Goal: Information Seeking & Learning: Understand process/instructions

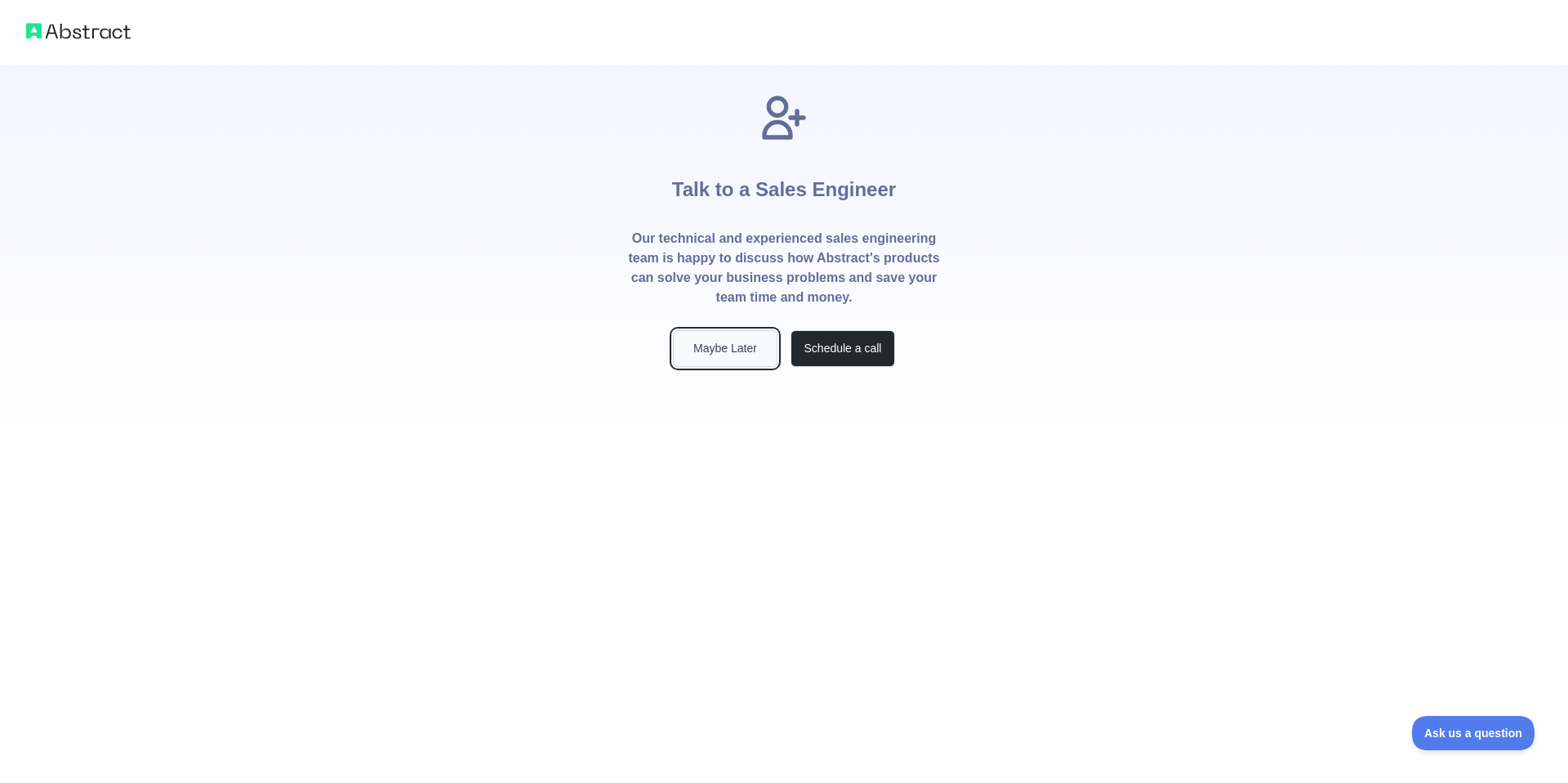
click at [741, 356] on button "Maybe Later" at bounding box center [725, 348] width 104 height 37
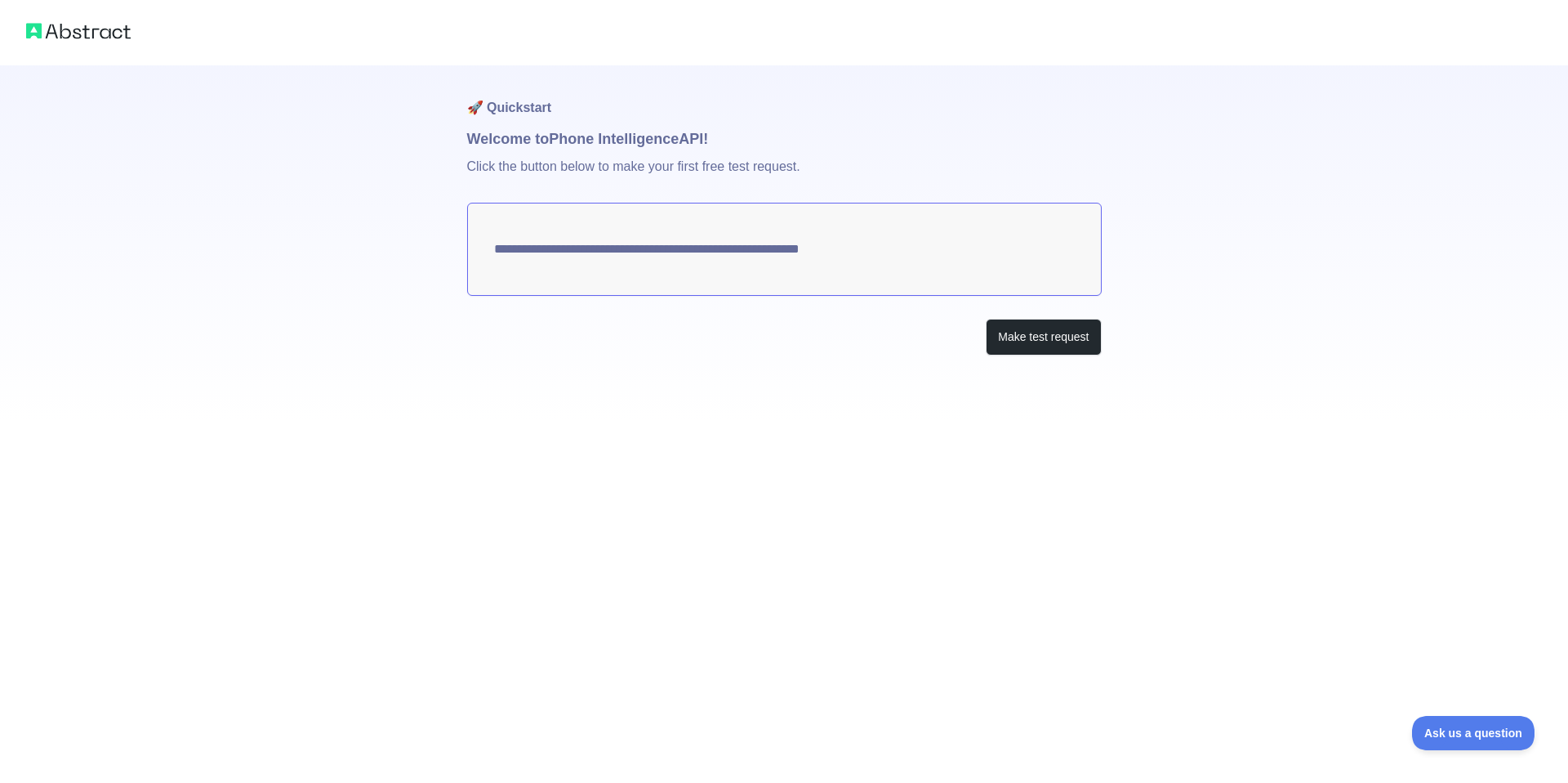
click at [1014, 255] on textarea "**********" at bounding box center [784, 249] width 634 height 94
click at [877, 252] on textarea "**********" at bounding box center [784, 249] width 634 height 94
click at [500, 246] on textarea "**********" at bounding box center [784, 249] width 634 height 94
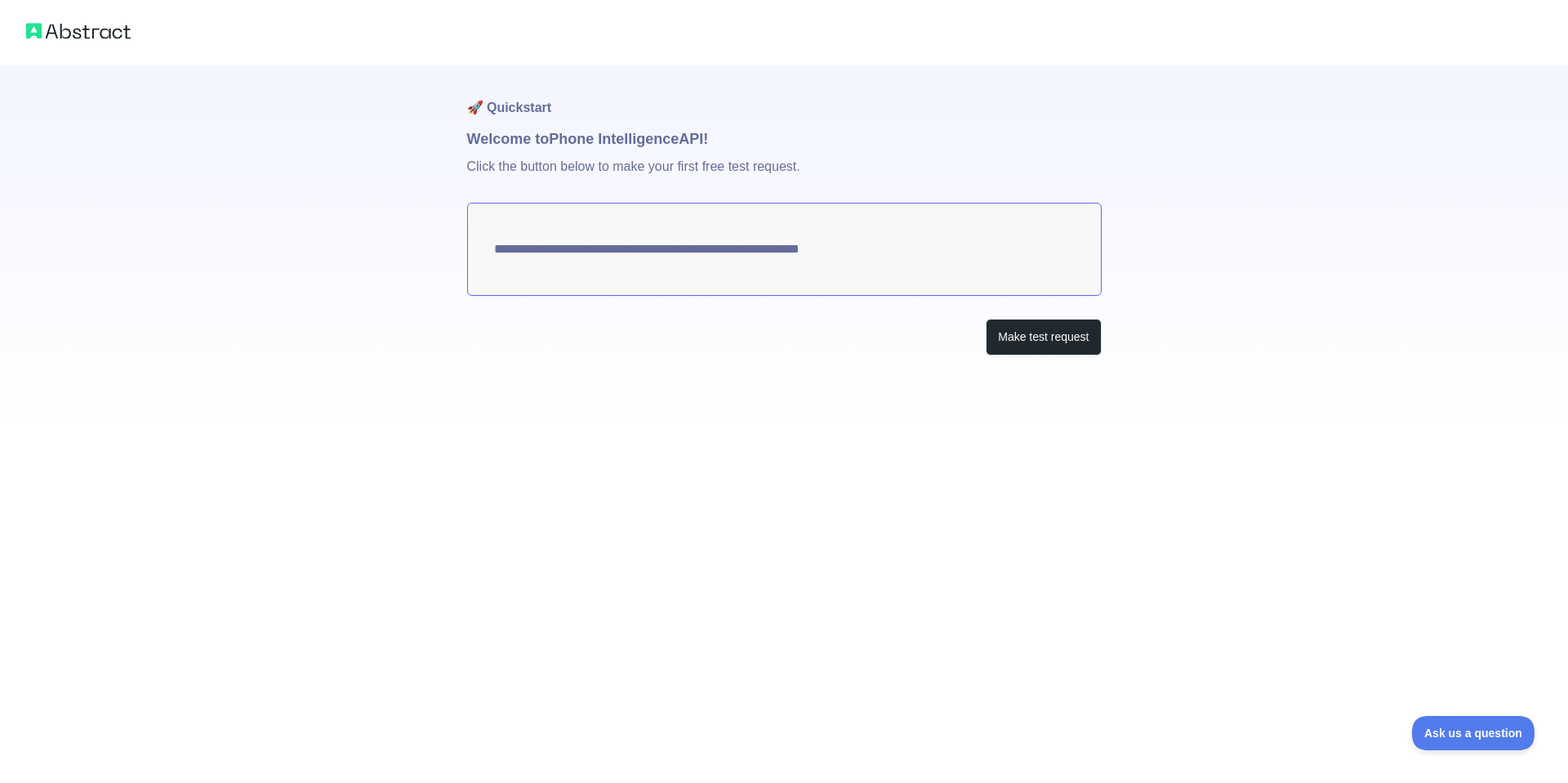
click at [500, 246] on textarea "**********" at bounding box center [784, 249] width 634 height 94
click at [992, 325] on button "Make test request" at bounding box center [1043, 337] width 115 height 37
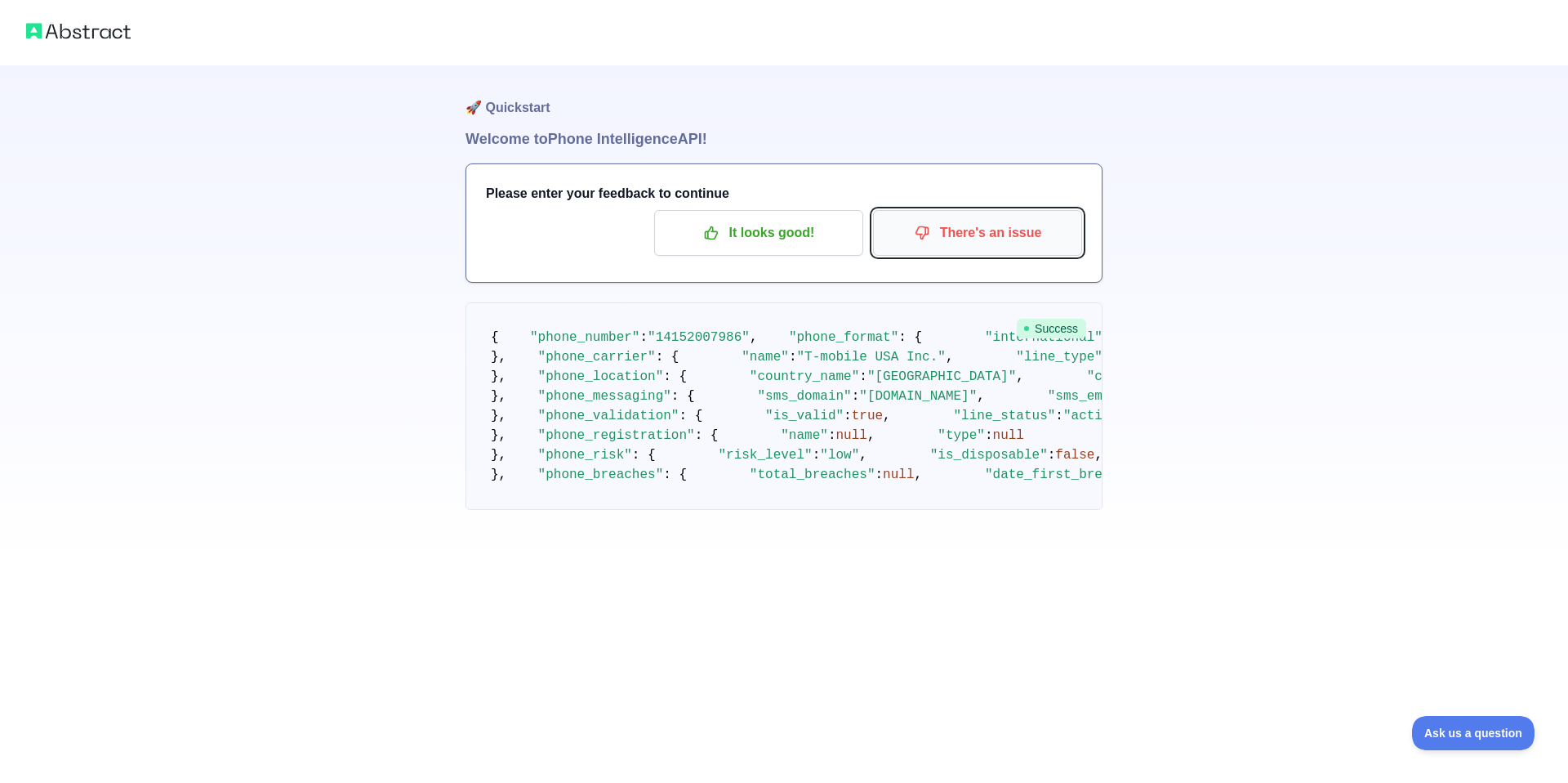
click at [916, 229] on icon "button" at bounding box center [921, 232] width 16 height 16
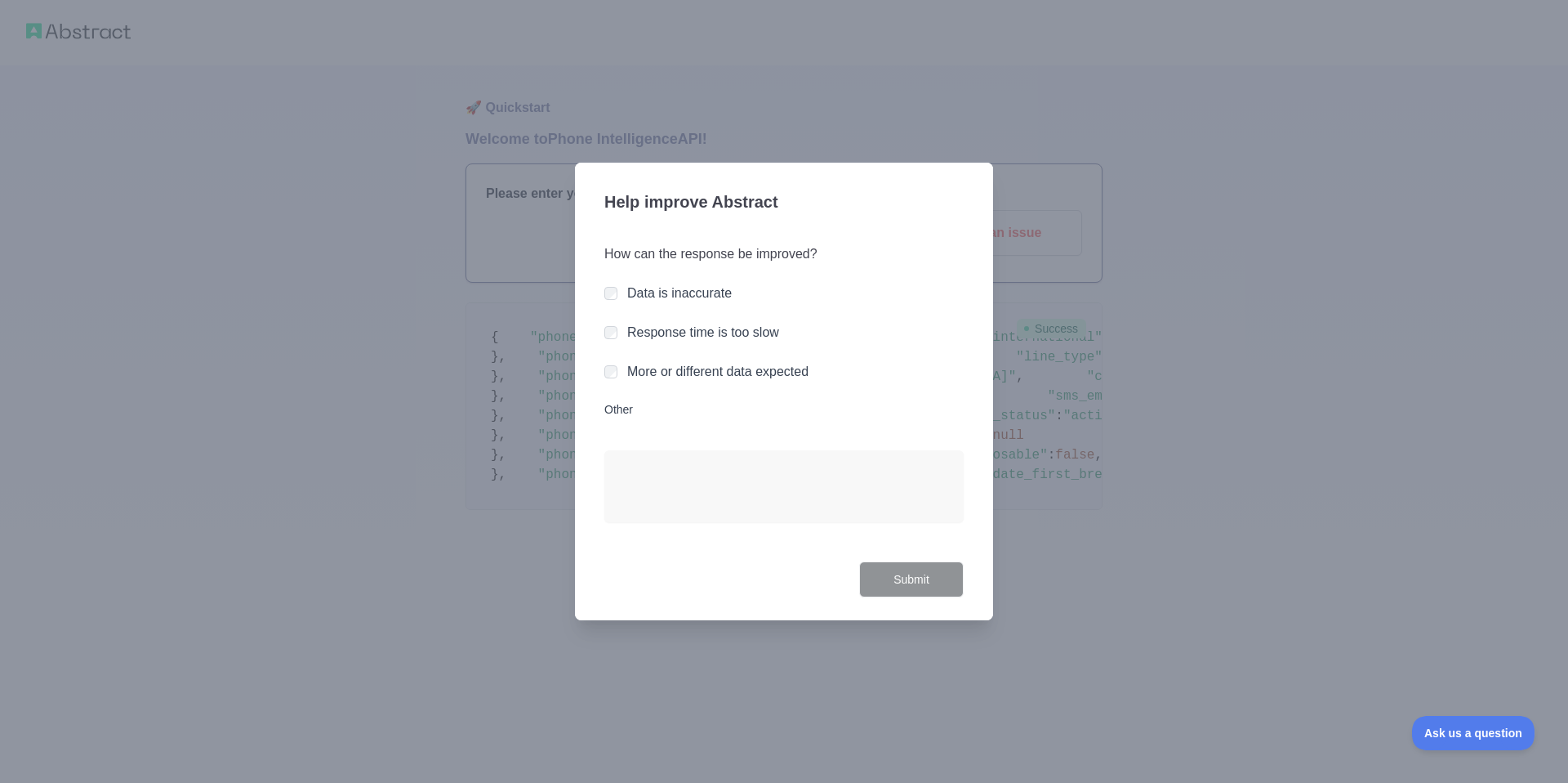
click at [655, 374] on label "More or different data expected" at bounding box center [718, 371] width 181 height 14
click at [906, 582] on button "Submit" at bounding box center [911, 580] width 104 height 37
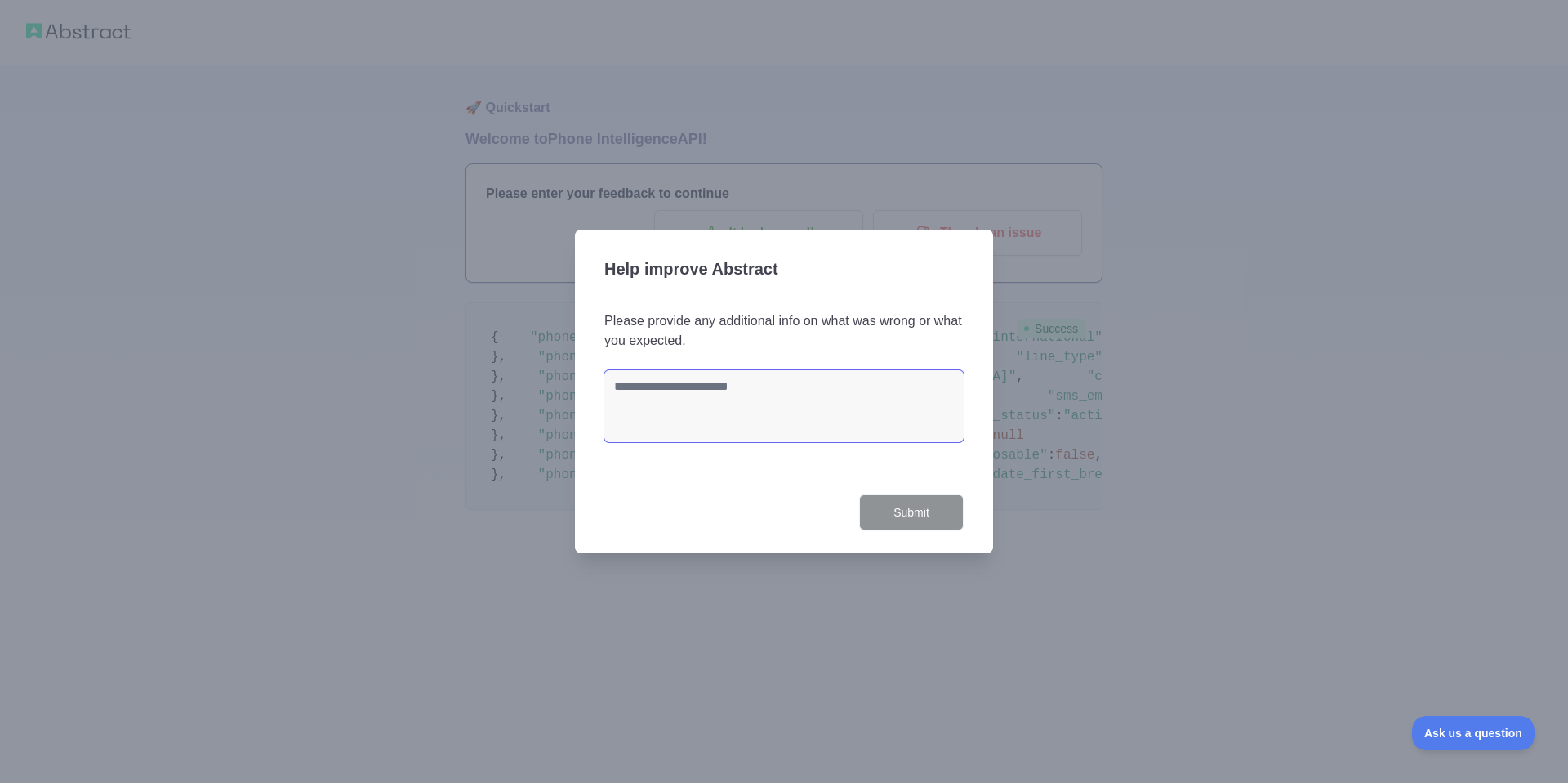
click at [767, 434] on textarea at bounding box center [784, 406] width 359 height 72
type textarea "*"
type textarea "****"
click at [866, 532] on div "Help improve Abstract Please provide any additional info on what was wrong or w…" at bounding box center [784, 392] width 418 height 324
click at [895, 526] on button "Submit" at bounding box center [911, 513] width 104 height 37
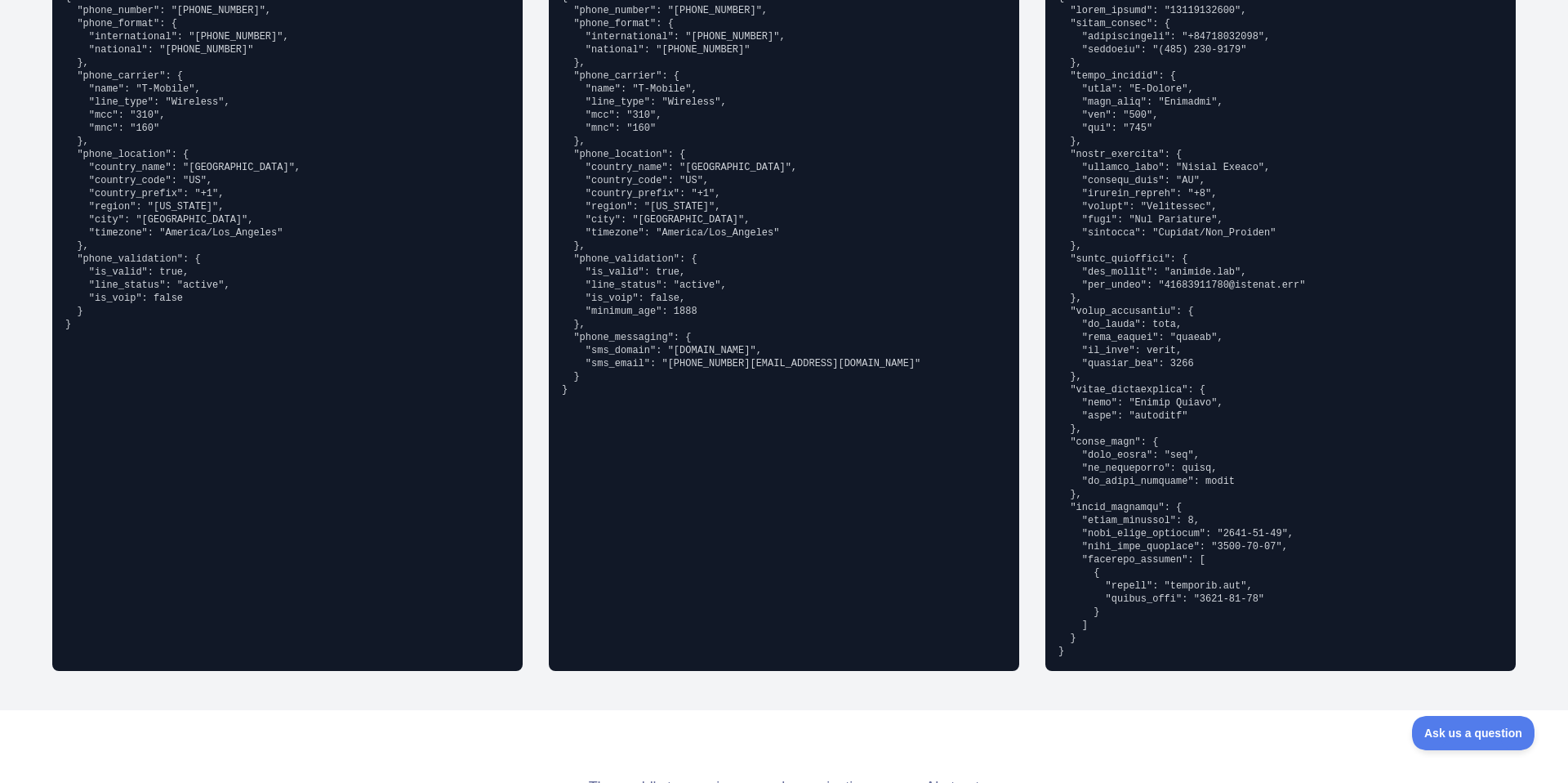
scroll to position [1313, 0]
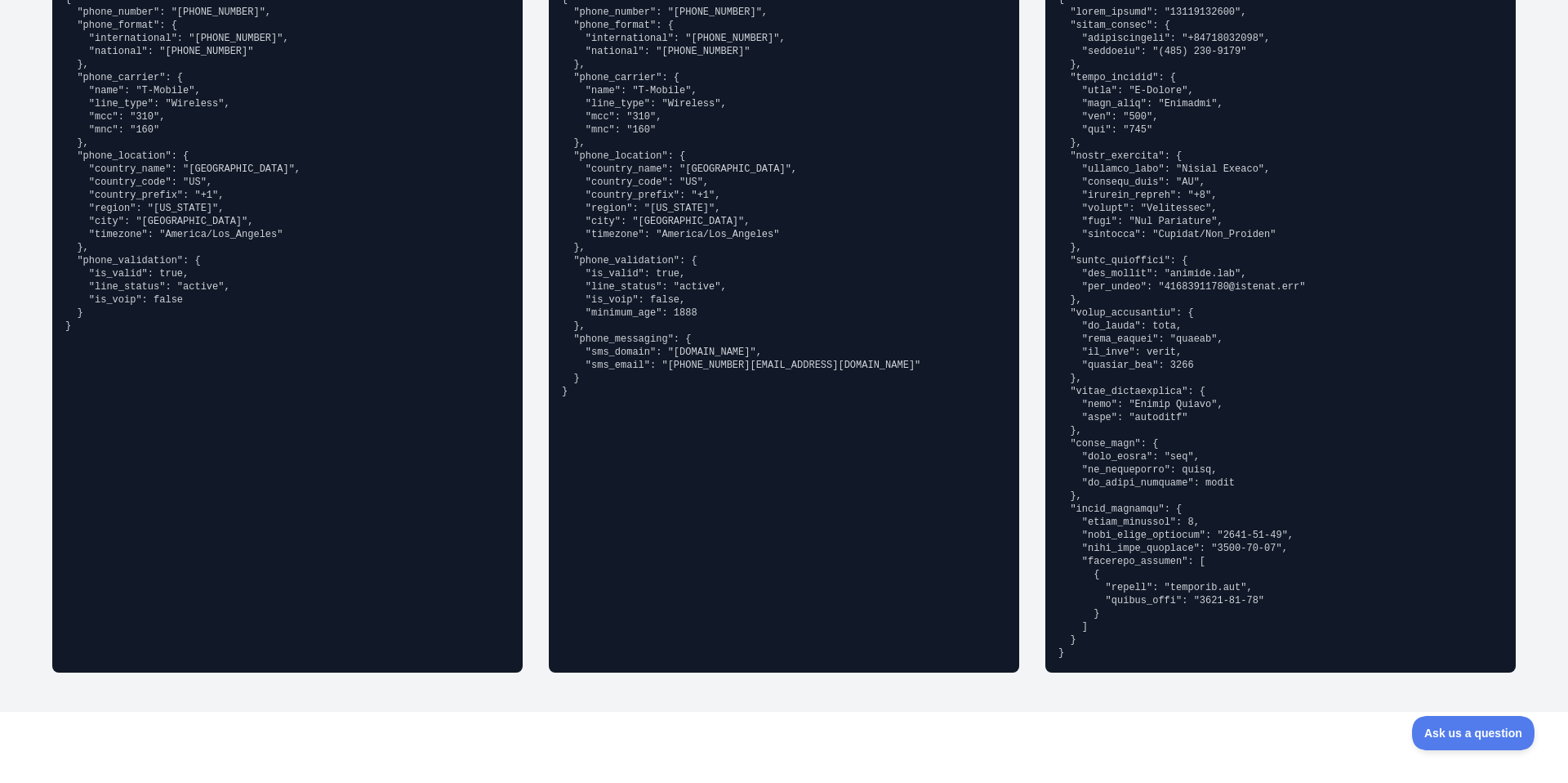
click at [1141, 416] on pre at bounding box center [1280, 325] width 444 height 666
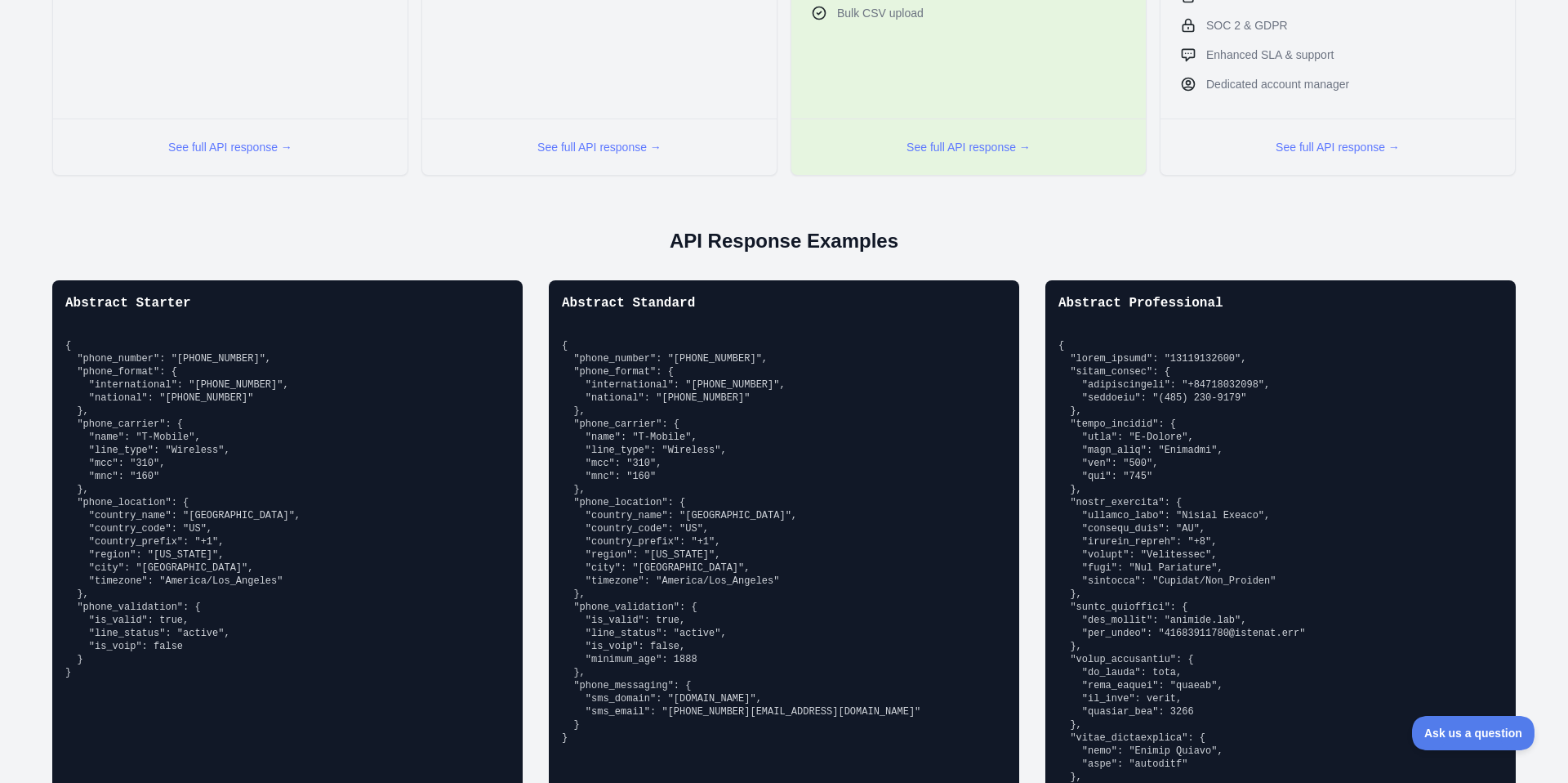
scroll to position [832, 0]
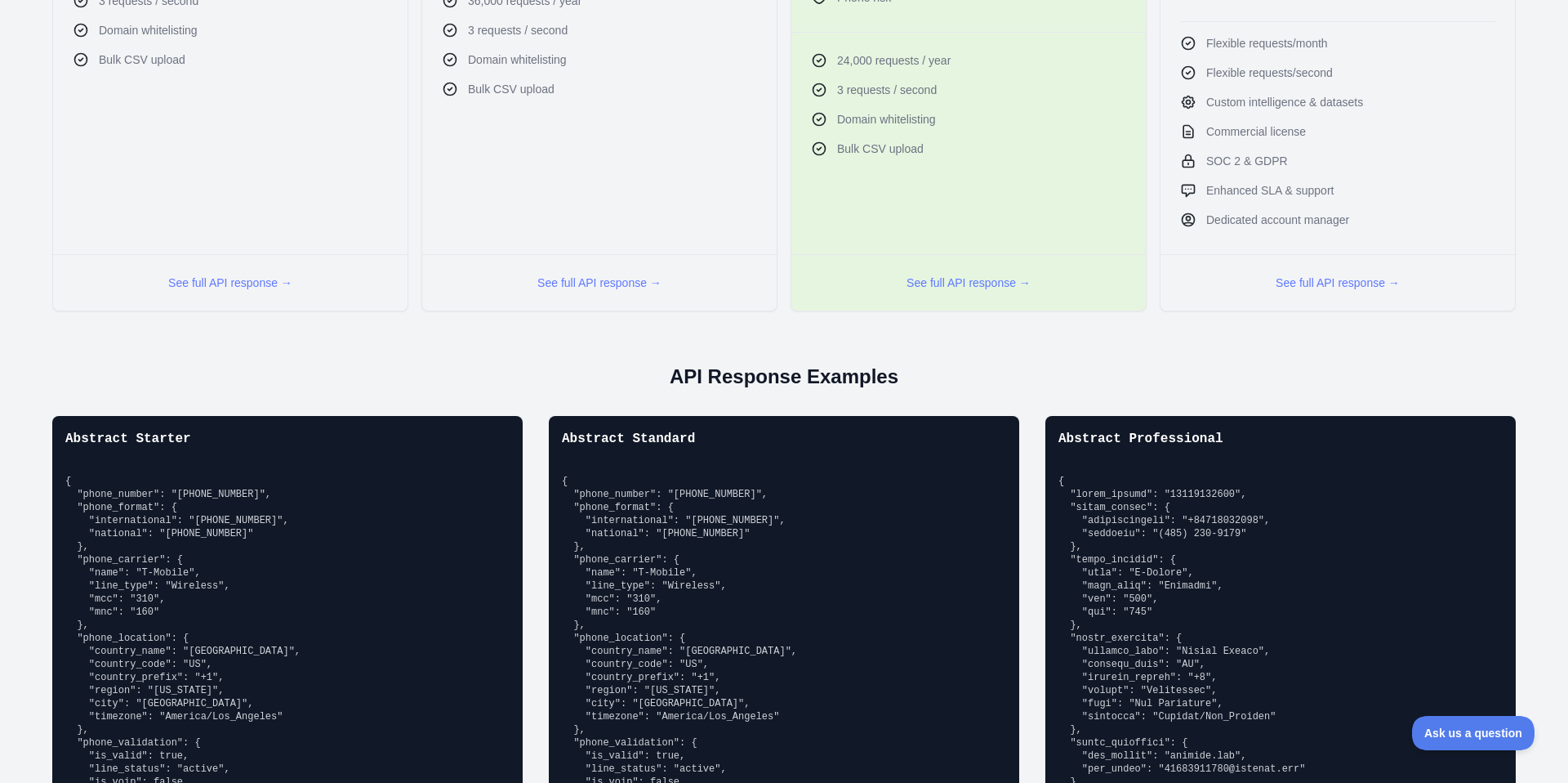
click at [1155, 430] on h3 "Abstract Professional" at bounding box center [1280, 439] width 444 height 19
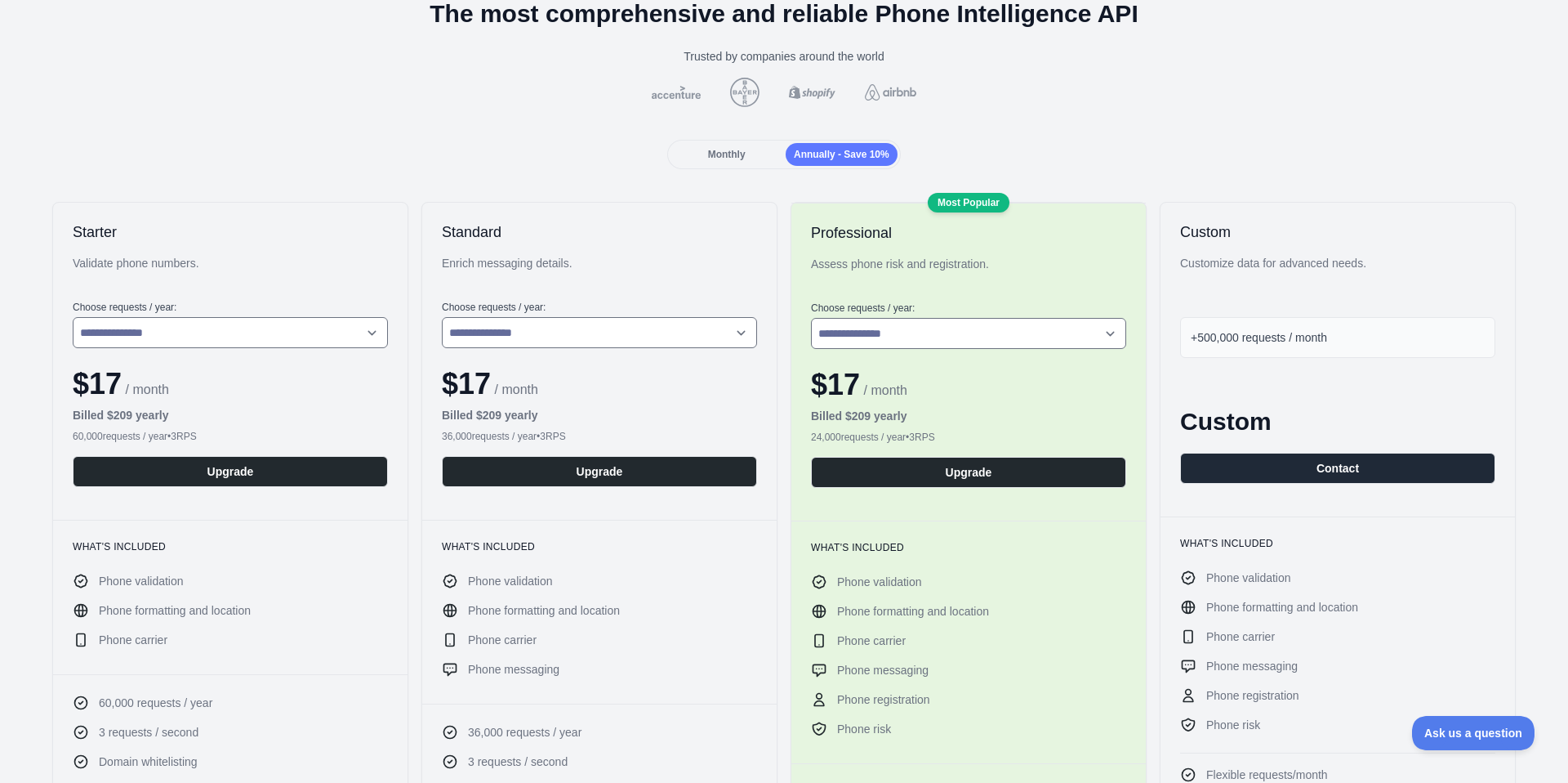
scroll to position [99, 0]
click at [755, 157] on div "Monthly" at bounding box center [727, 155] width 112 height 23
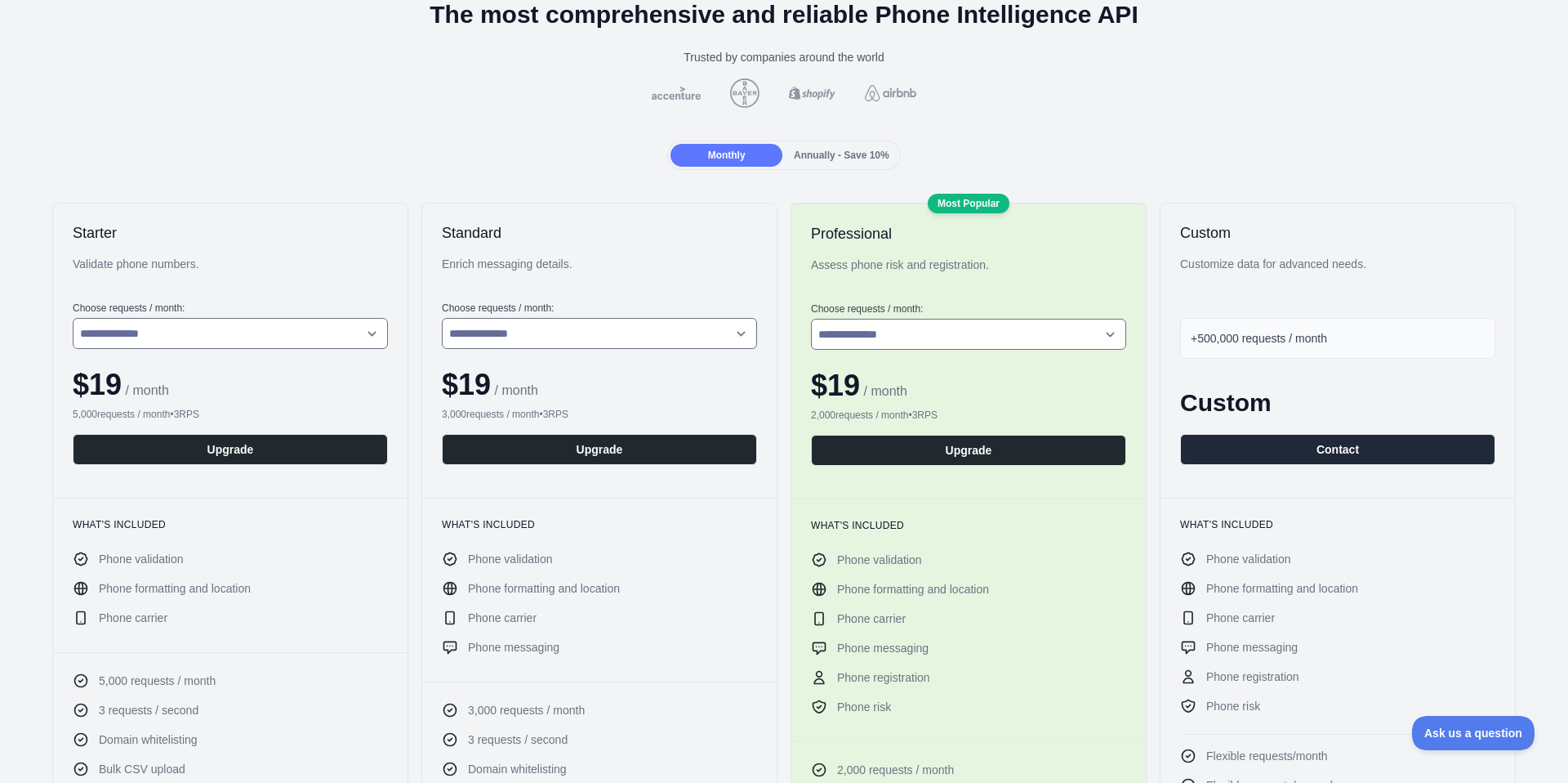
click at [832, 152] on span "Annually - Save 10%" at bounding box center [841, 155] width 95 height 12
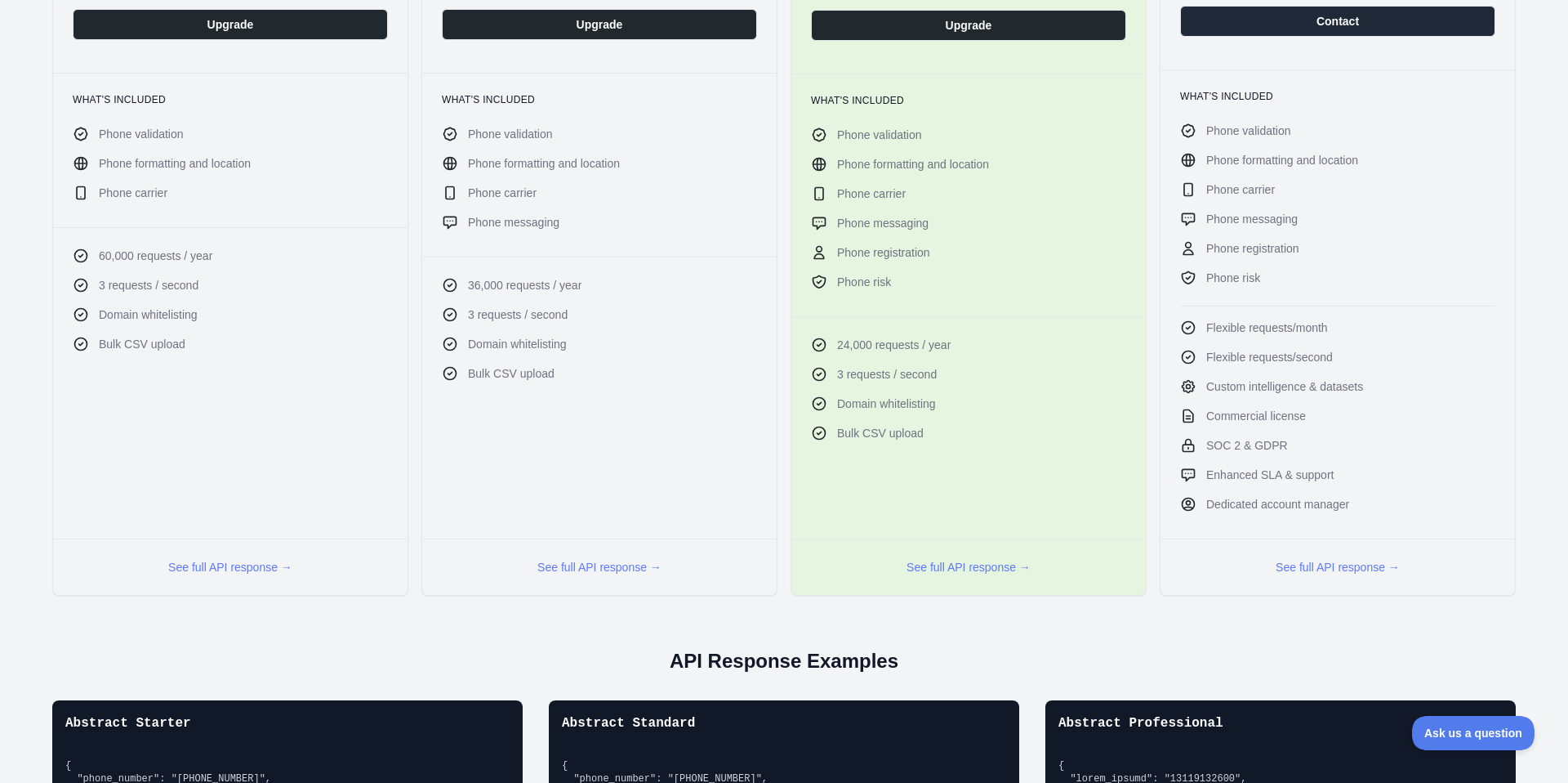
click at [964, 579] on div "See full API response →" at bounding box center [969, 566] width 355 height 56
click at [964, 561] on button "See full API response →" at bounding box center [969, 567] width 124 height 16
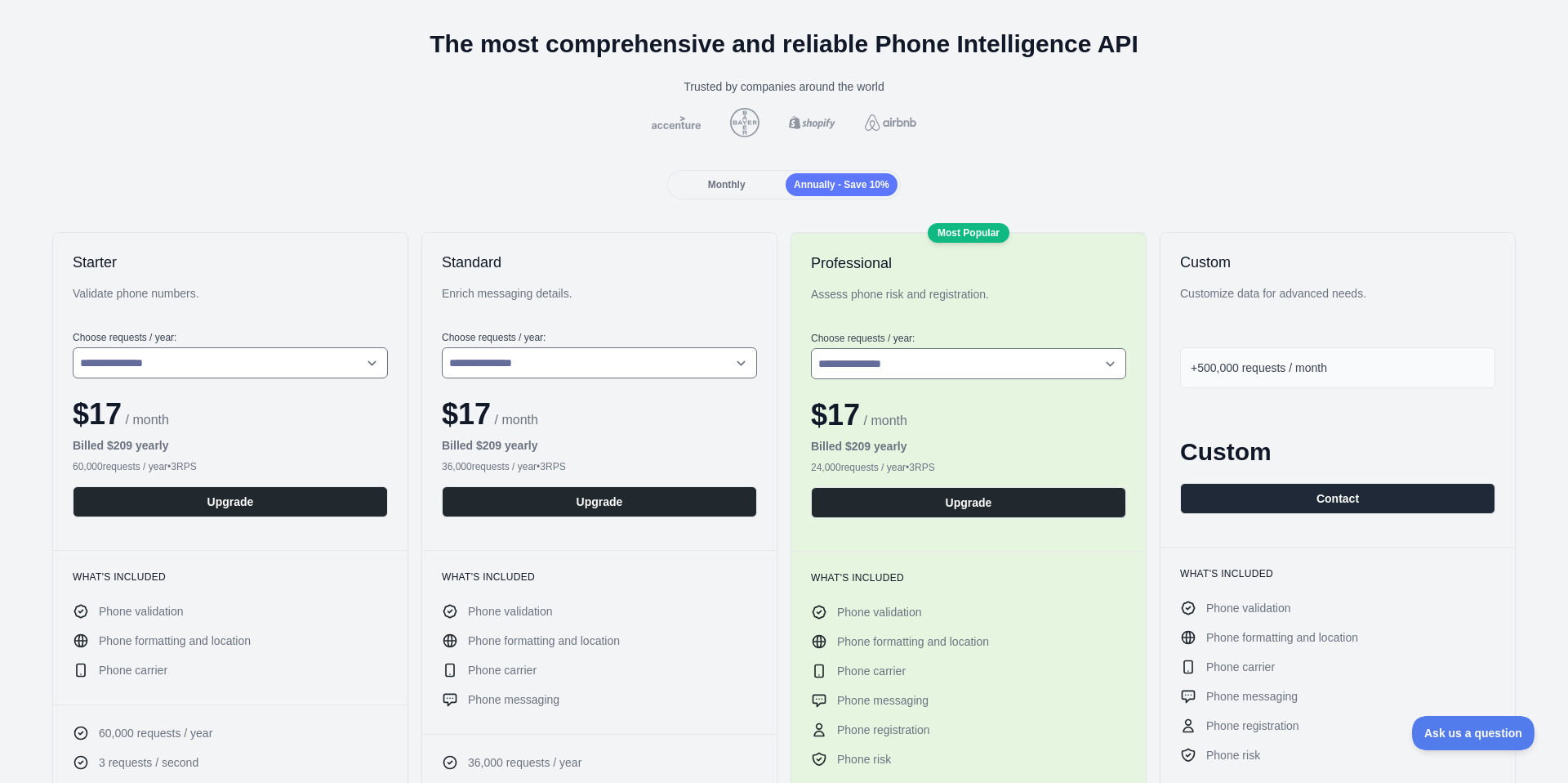
scroll to position [0, 0]
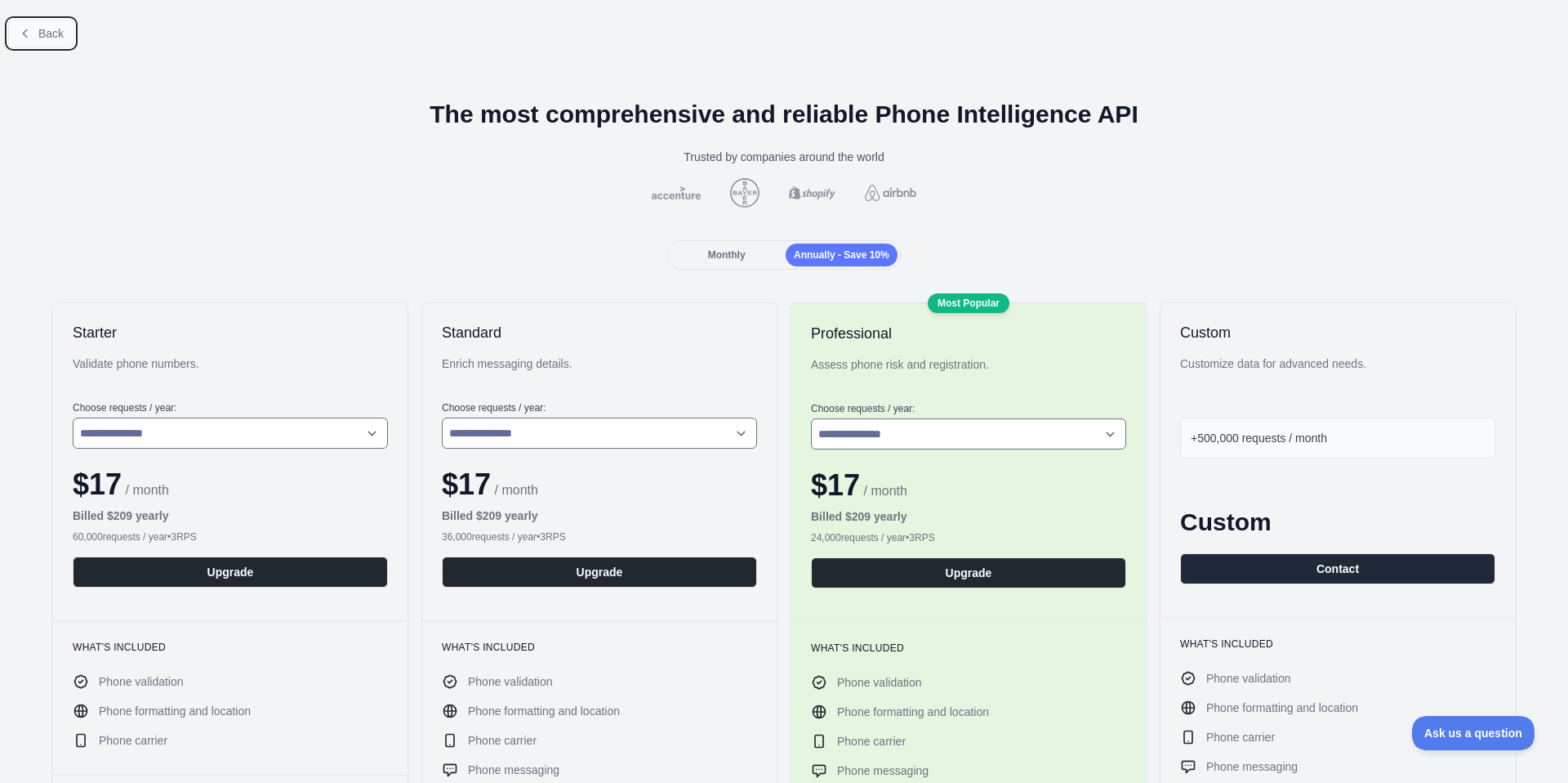
click at [46, 36] on span "Back" at bounding box center [51, 34] width 25 height 14
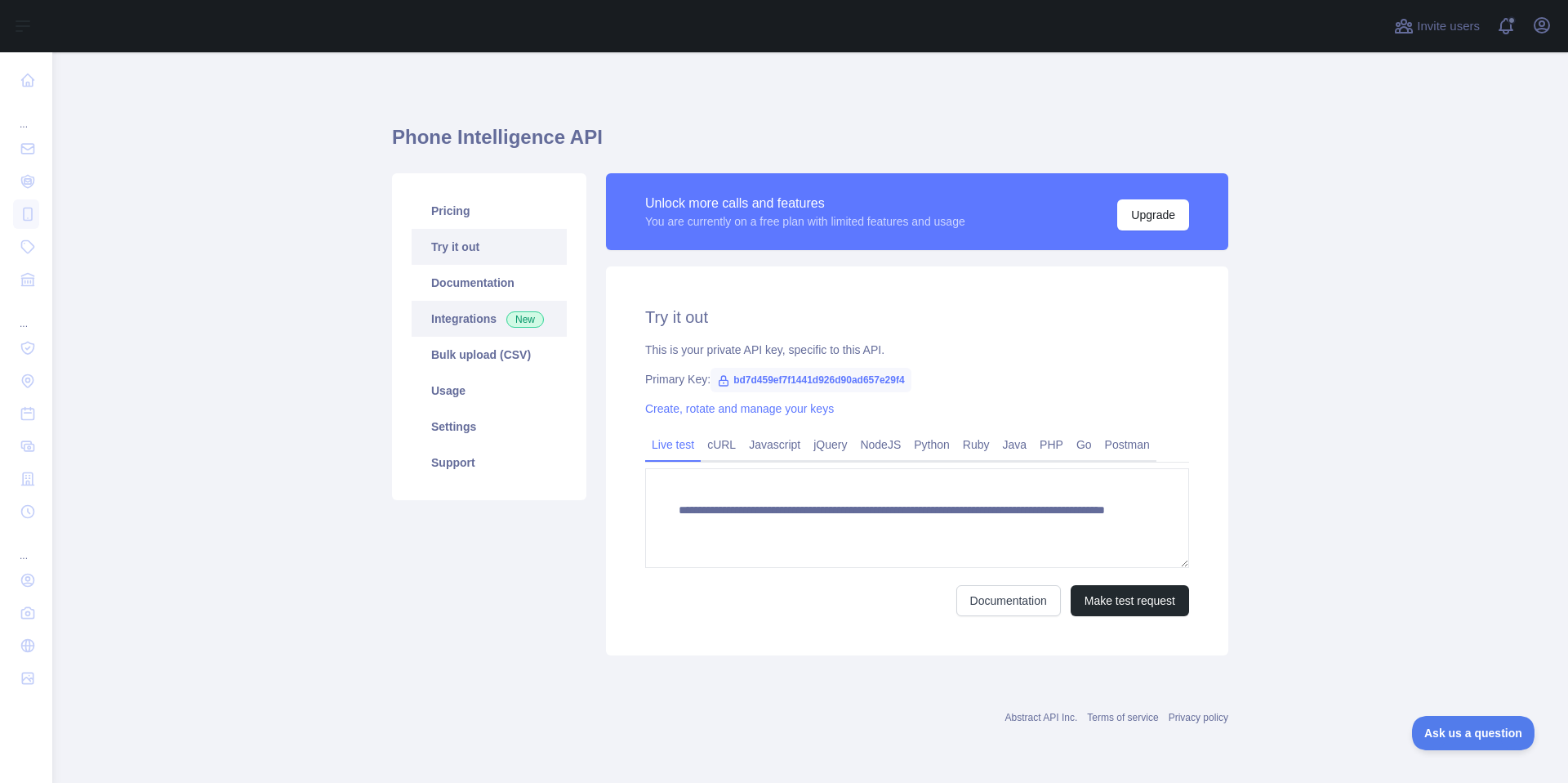
click at [473, 318] on link "Integrations New" at bounding box center [489, 318] width 155 height 36
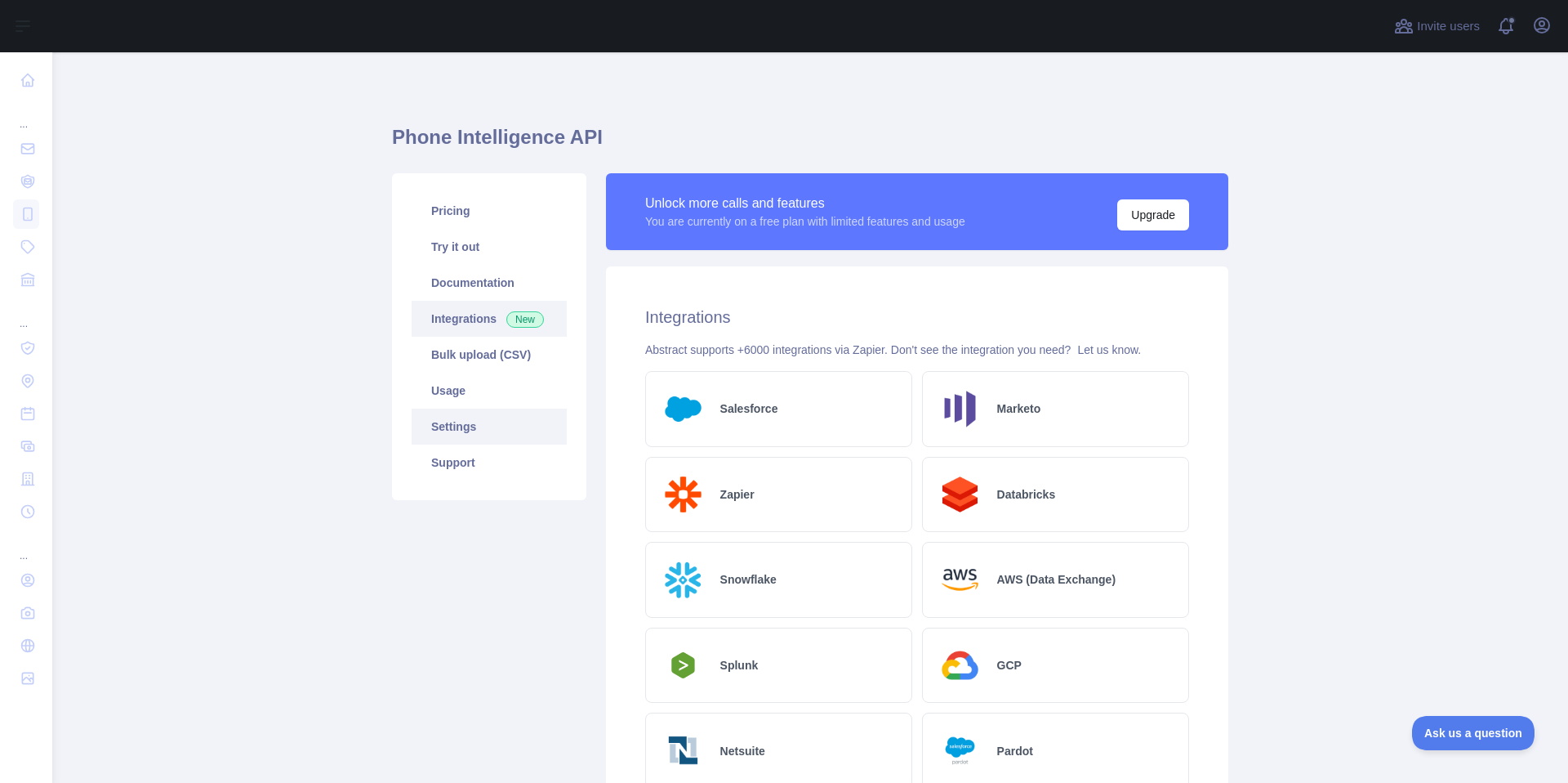
click at [457, 417] on link "Settings" at bounding box center [489, 426] width 155 height 36
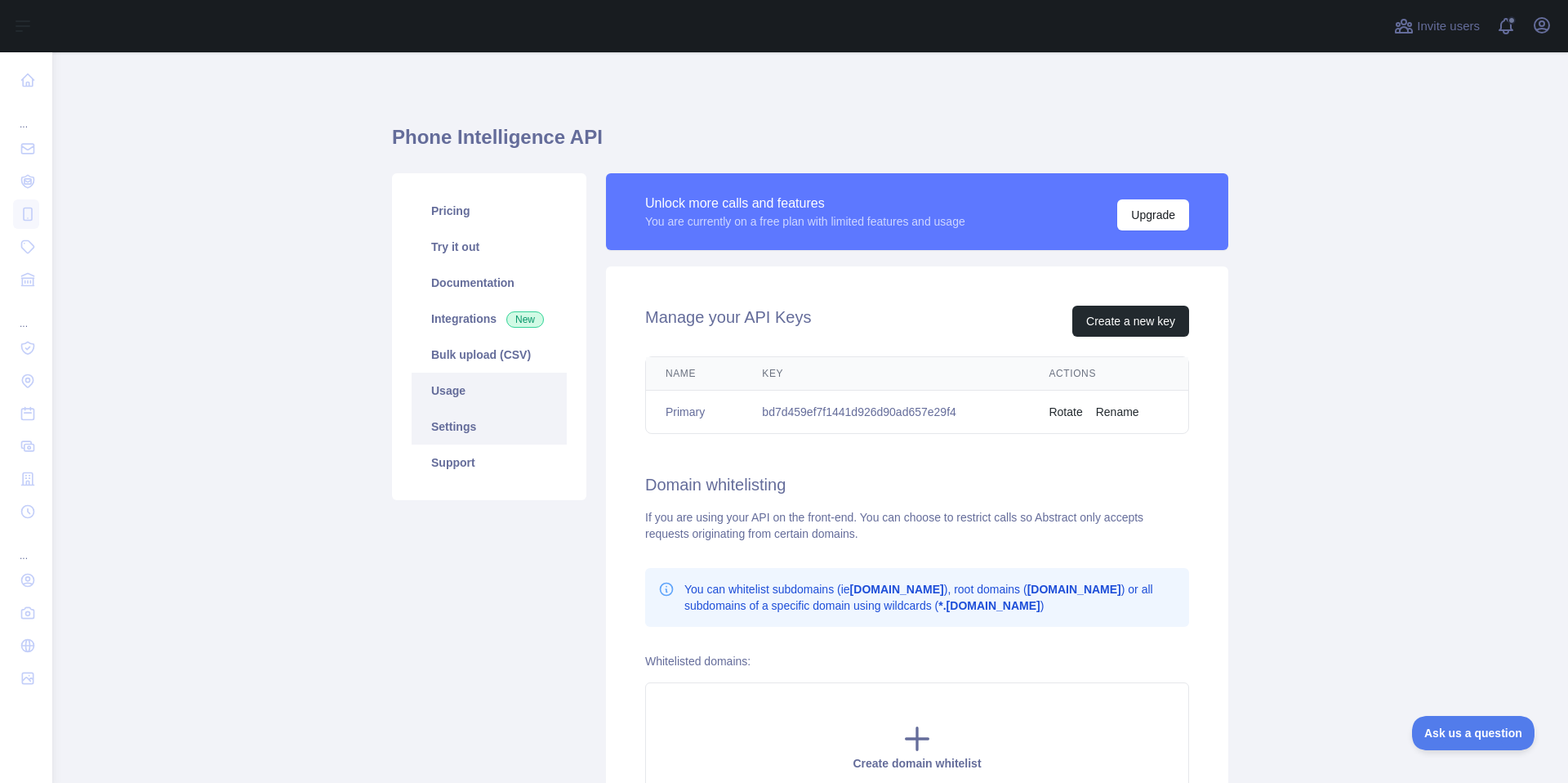
click at [454, 396] on link "Usage" at bounding box center [489, 390] width 155 height 36
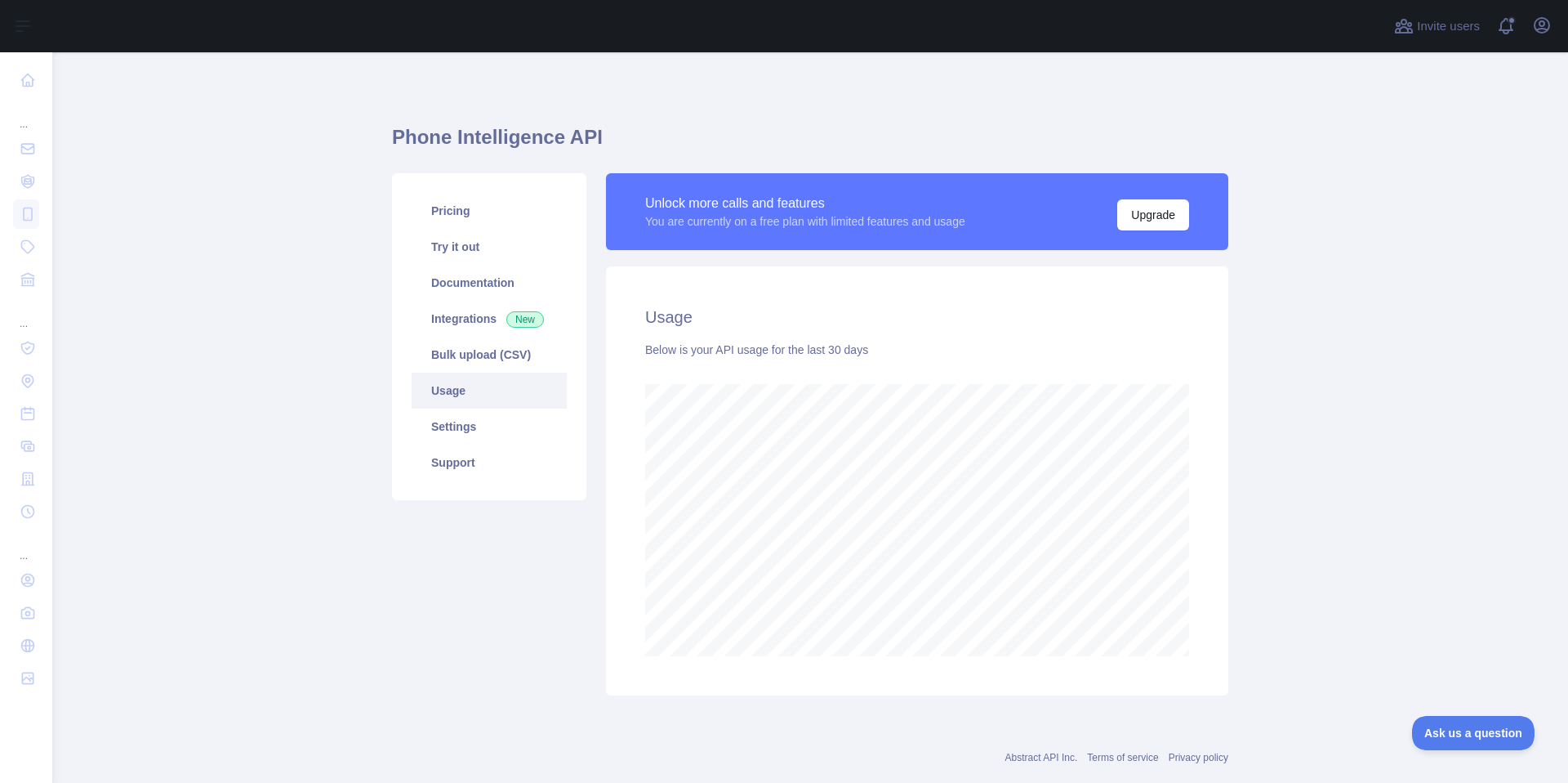
scroll to position [730, 1516]
click at [458, 202] on link "Pricing" at bounding box center [489, 210] width 155 height 36
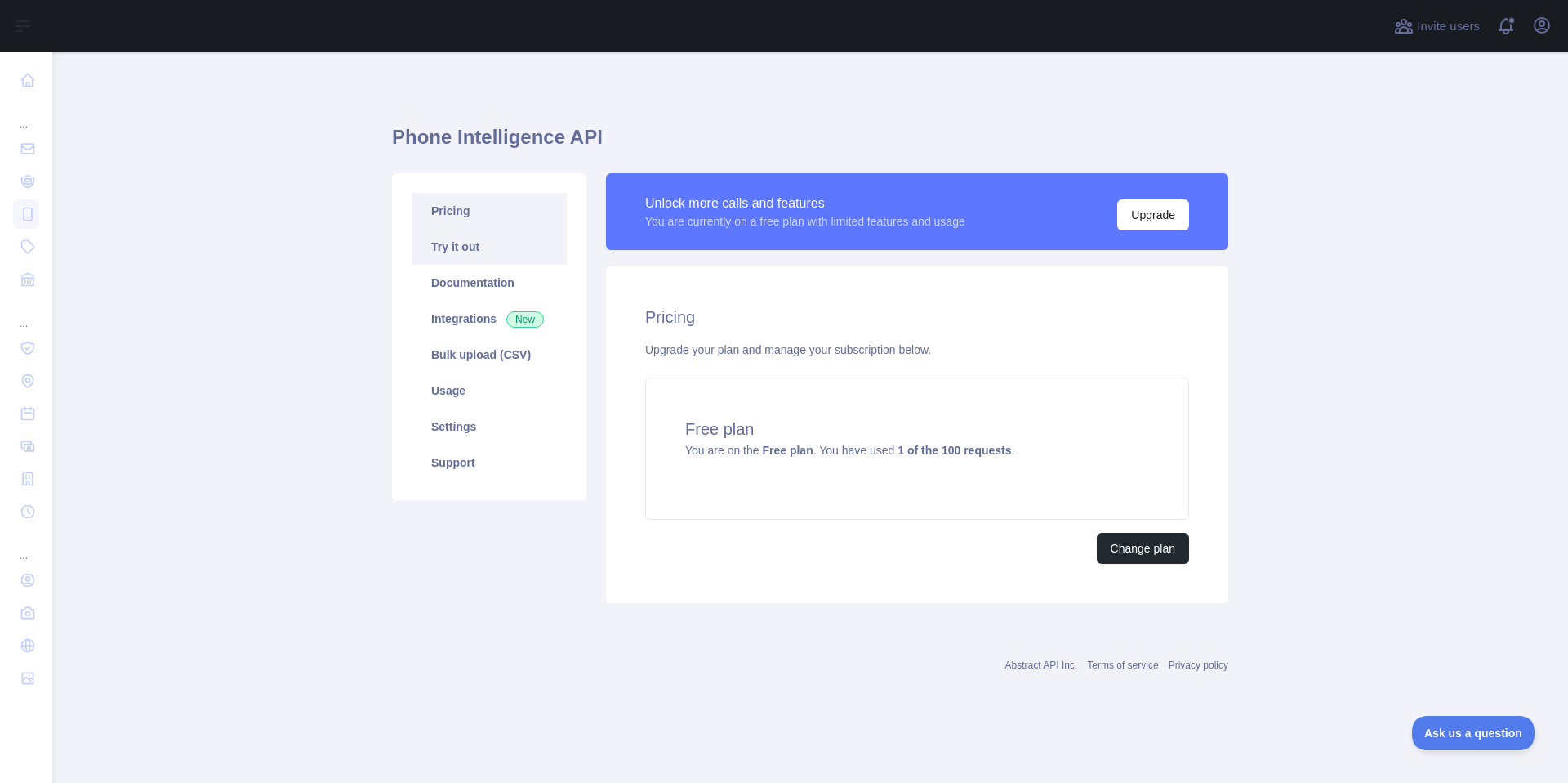
click at [453, 243] on link "Try it out" at bounding box center [489, 246] width 155 height 36
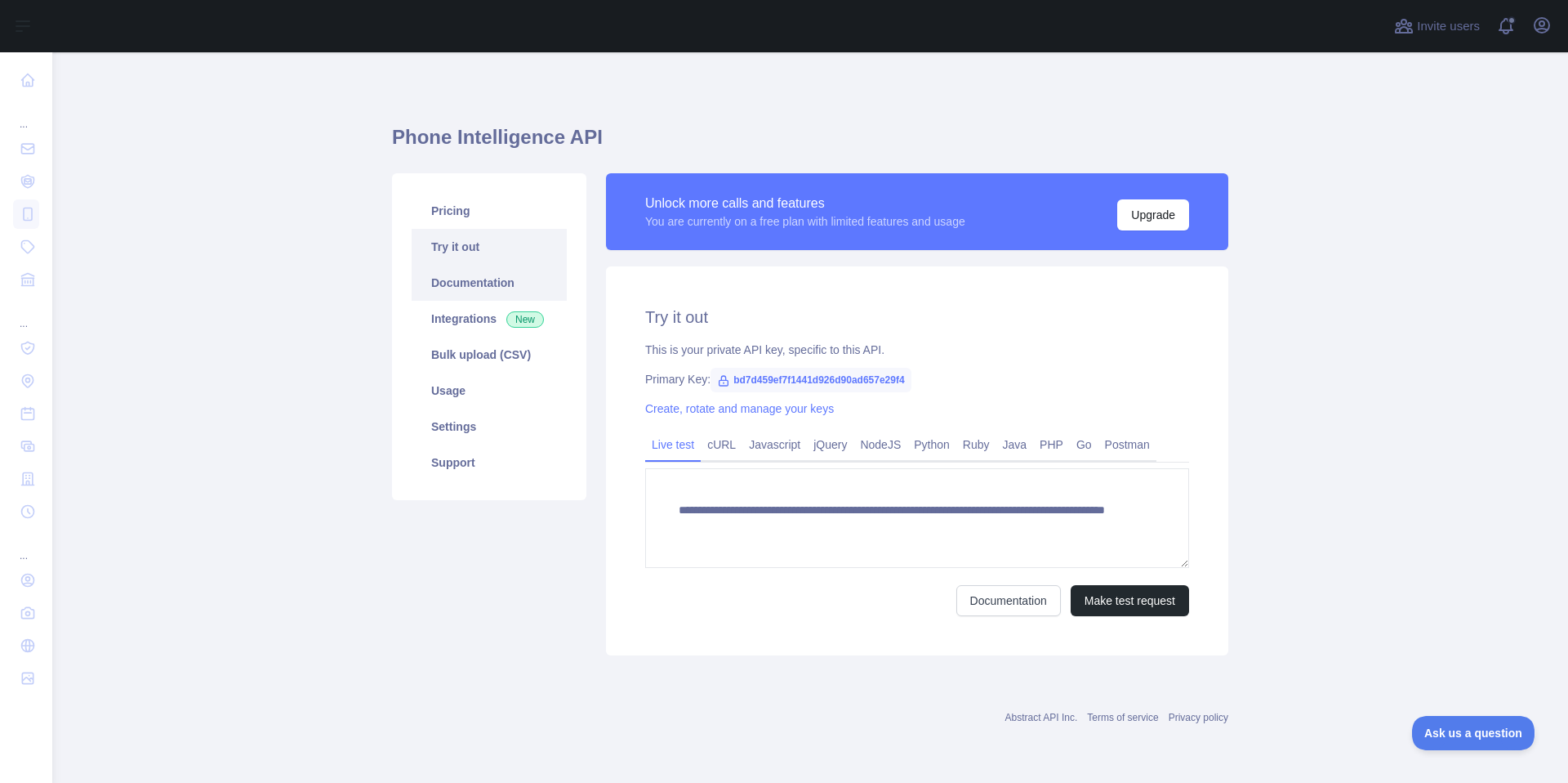
click at [461, 293] on link "Documentation" at bounding box center [489, 283] width 155 height 36
click at [470, 384] on link "Usage" at bounding box center [489, 390] width 155 height 36
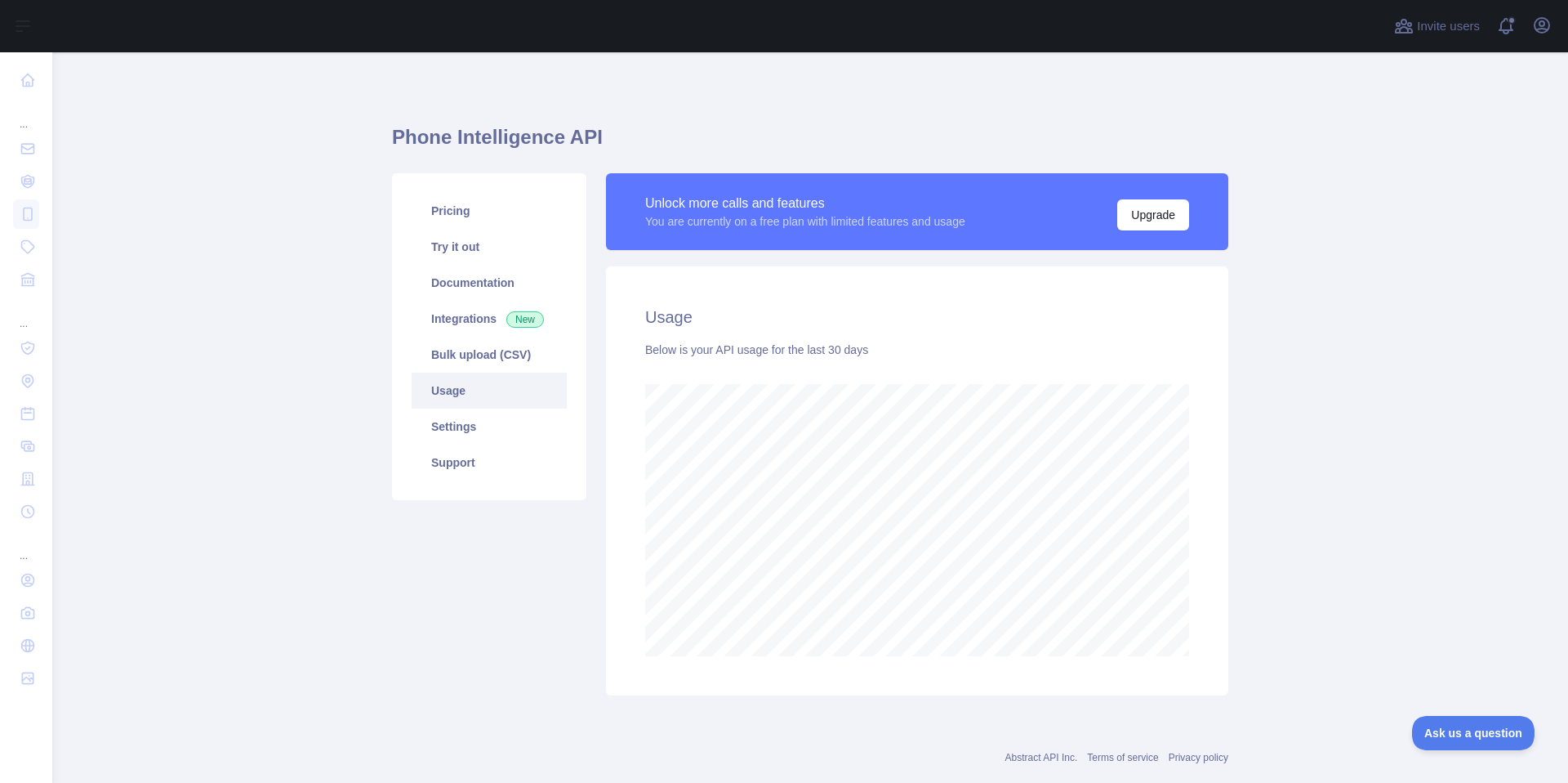
scroll to position [730, 1516]
click at [473, 362] on link "Bulk upload (CSV)" at bounding box center [489, 354] width 155 height 36
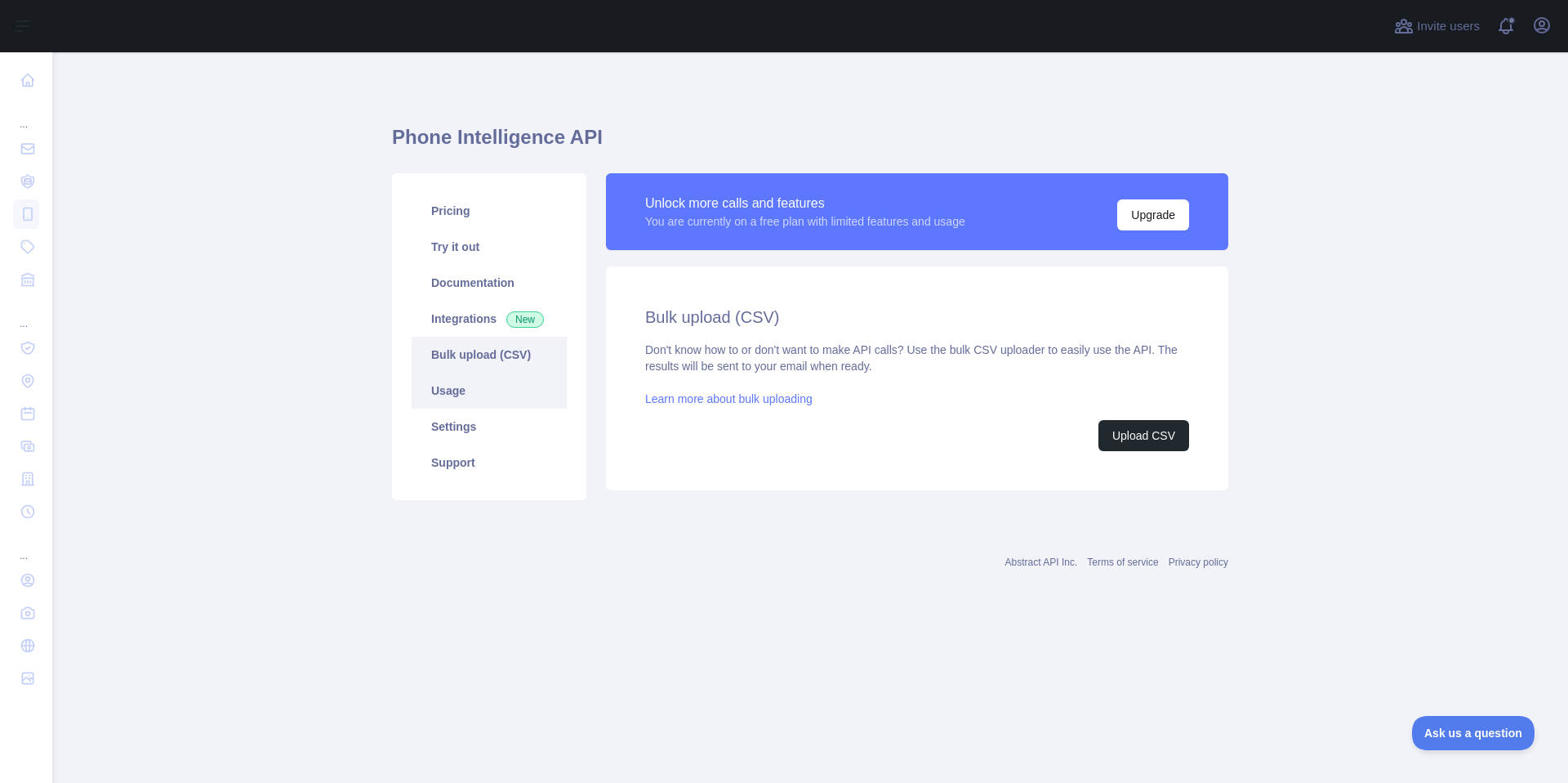
click at [468, 398] on link "Usage" at bounding box center [489, 390] width 155 height 36
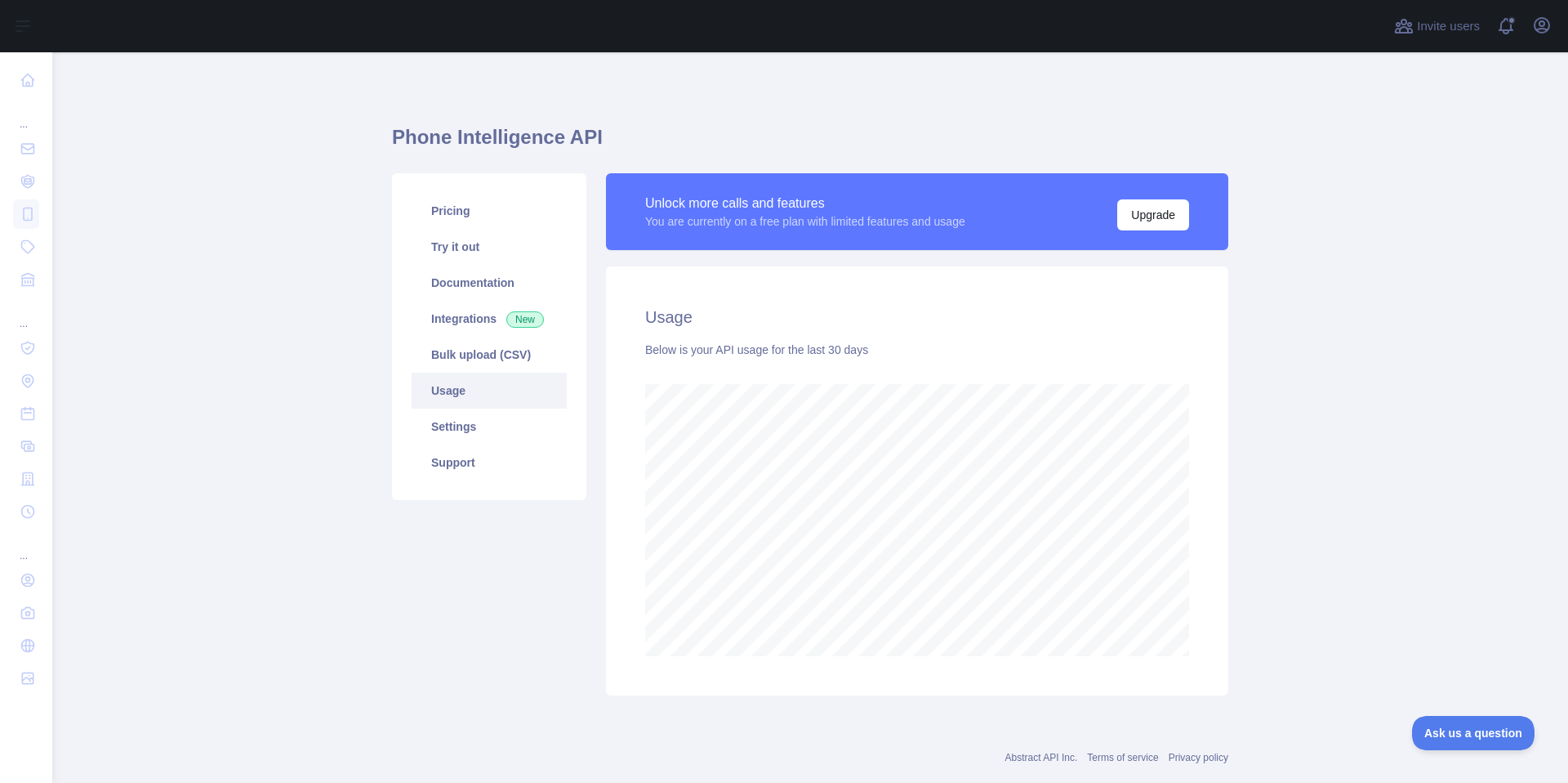
scroll to position [730, 1516]
click at [1125, 216] on button "Upgrade" at bounding box center [1153, 215] width 72 height 31
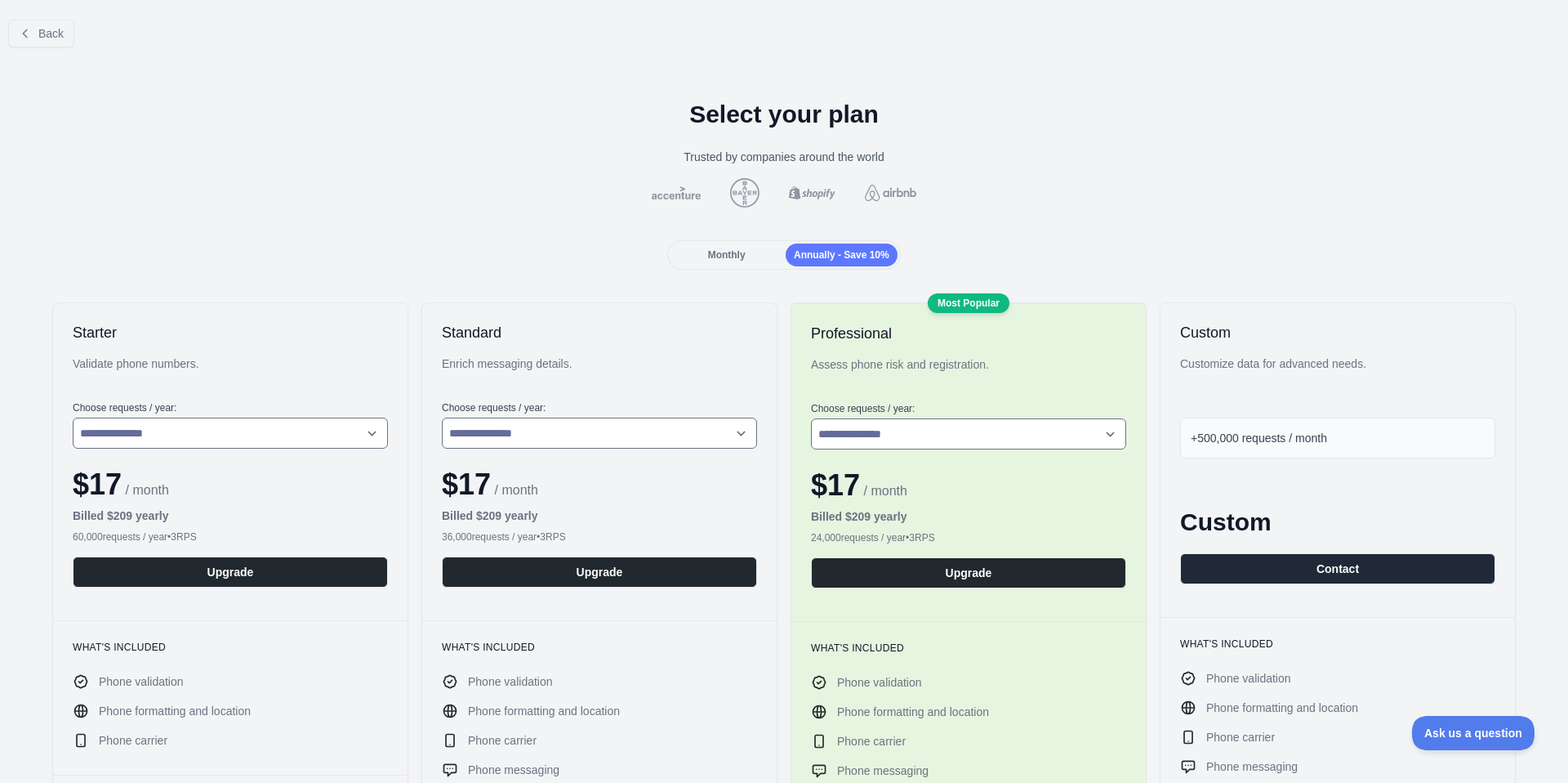
click at [725, 261] on div "Monthly" at bounding box center [727, 255] width 112 height 23
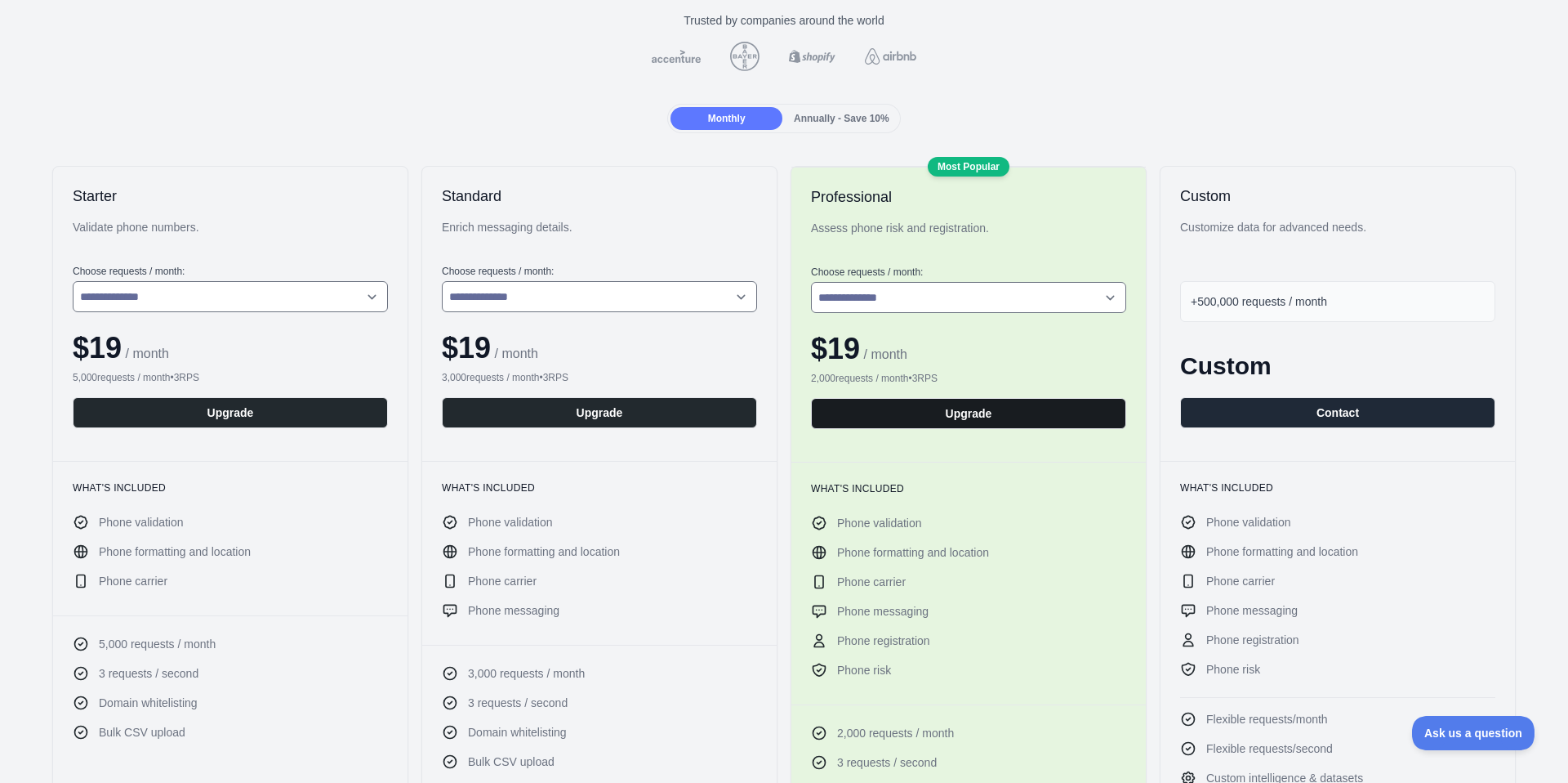
scroll to position [152, 0]
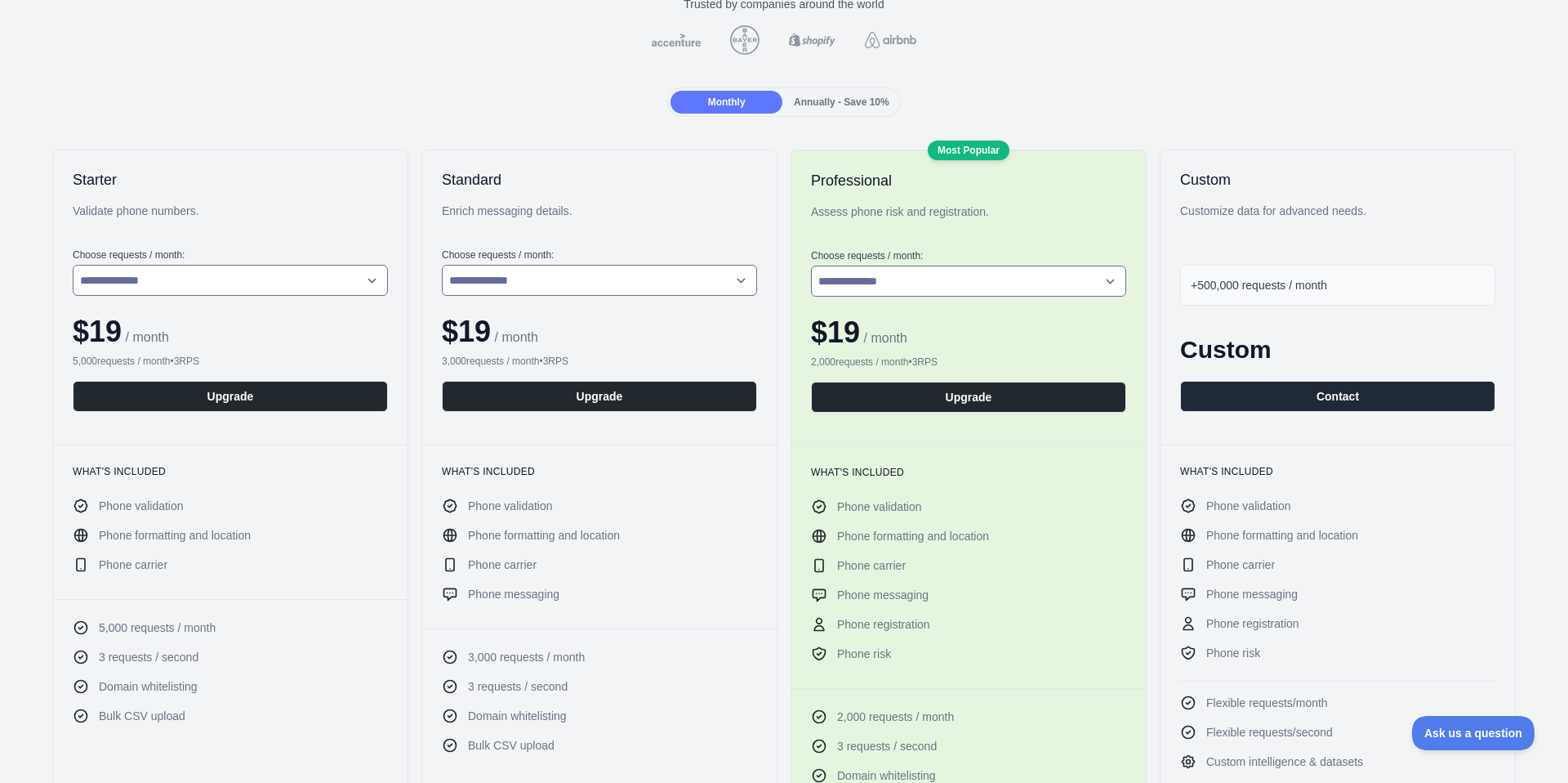
click at [887, 626] on span "Phone registration" at bounding box center [883, 624] width 93 height 16
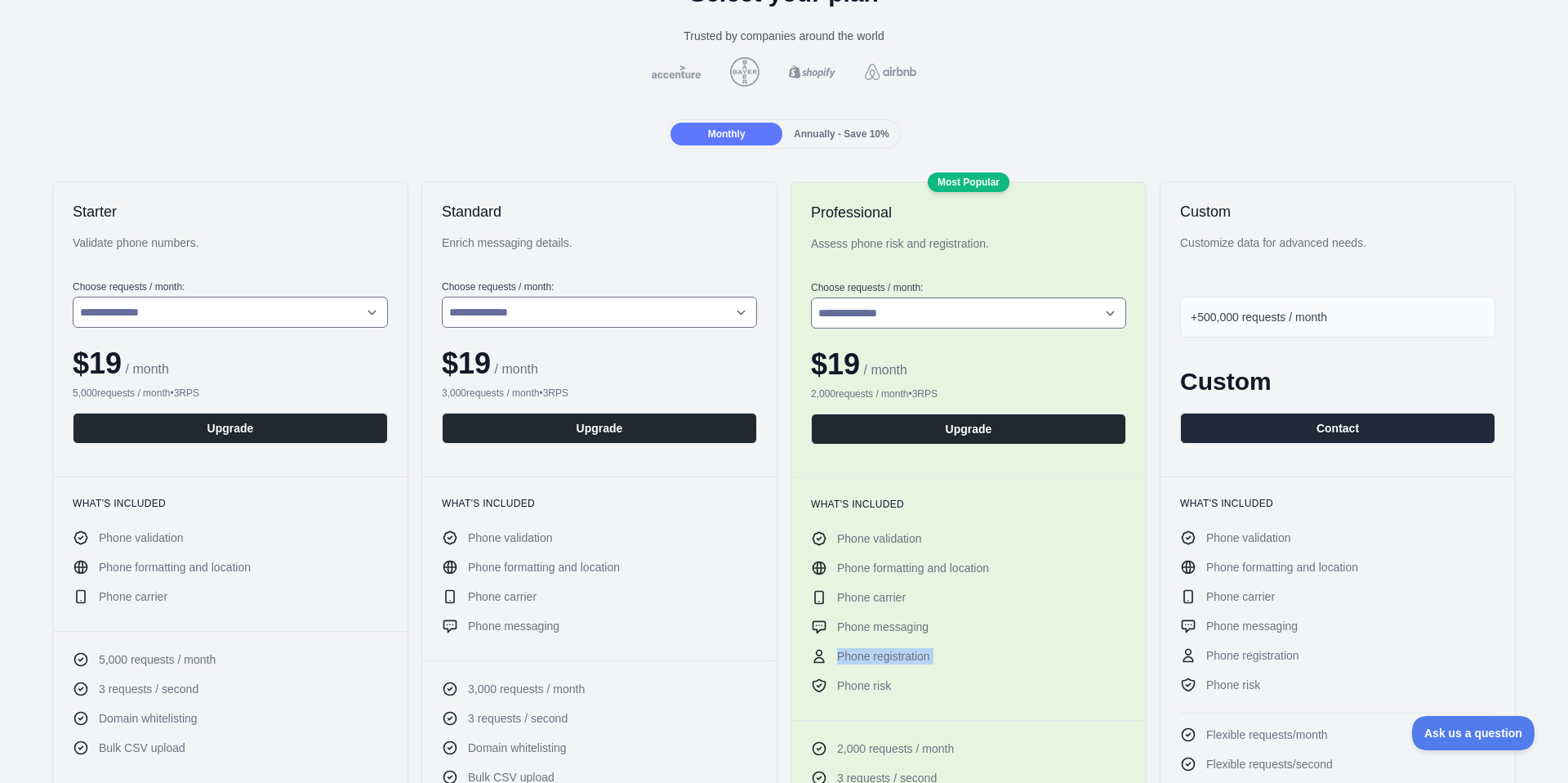
scroll to position [120, 0]
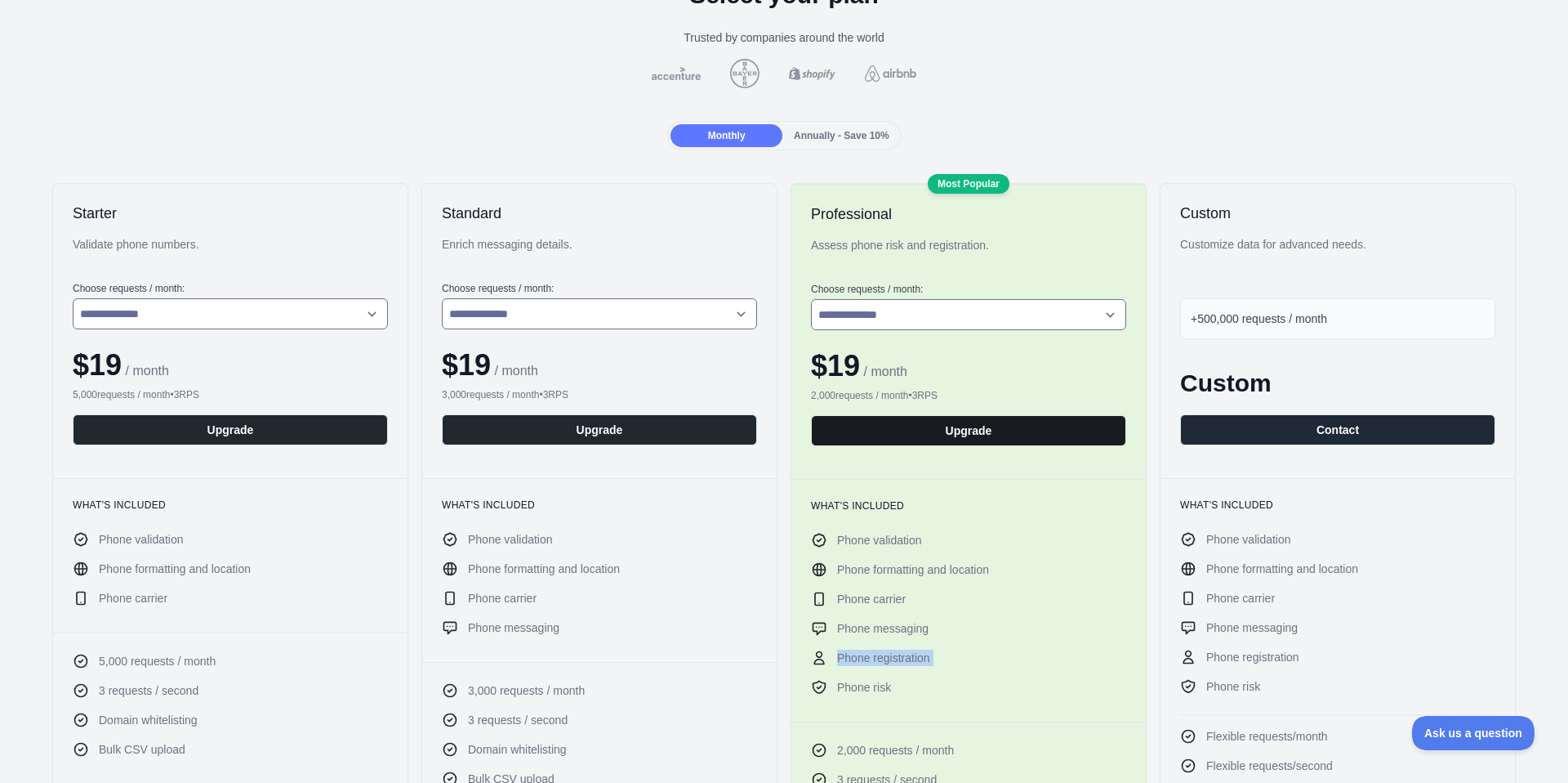
click at [948, 435] on button "Upgrade" at bounding box center [968, 430] width 315 height 31
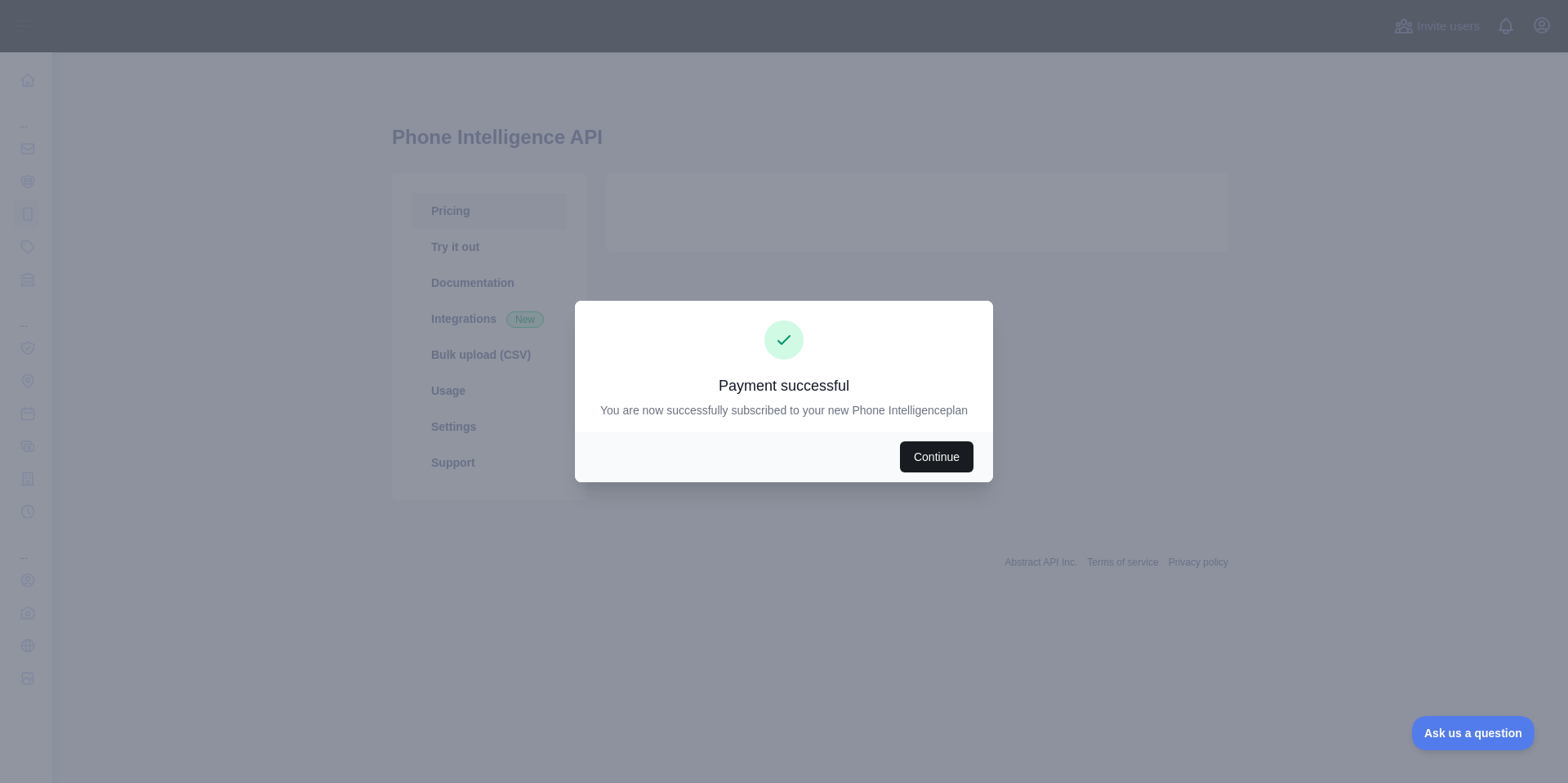
click at [932, 463] on button "Continue" at bounding box center [937, 457] width 73 height 31
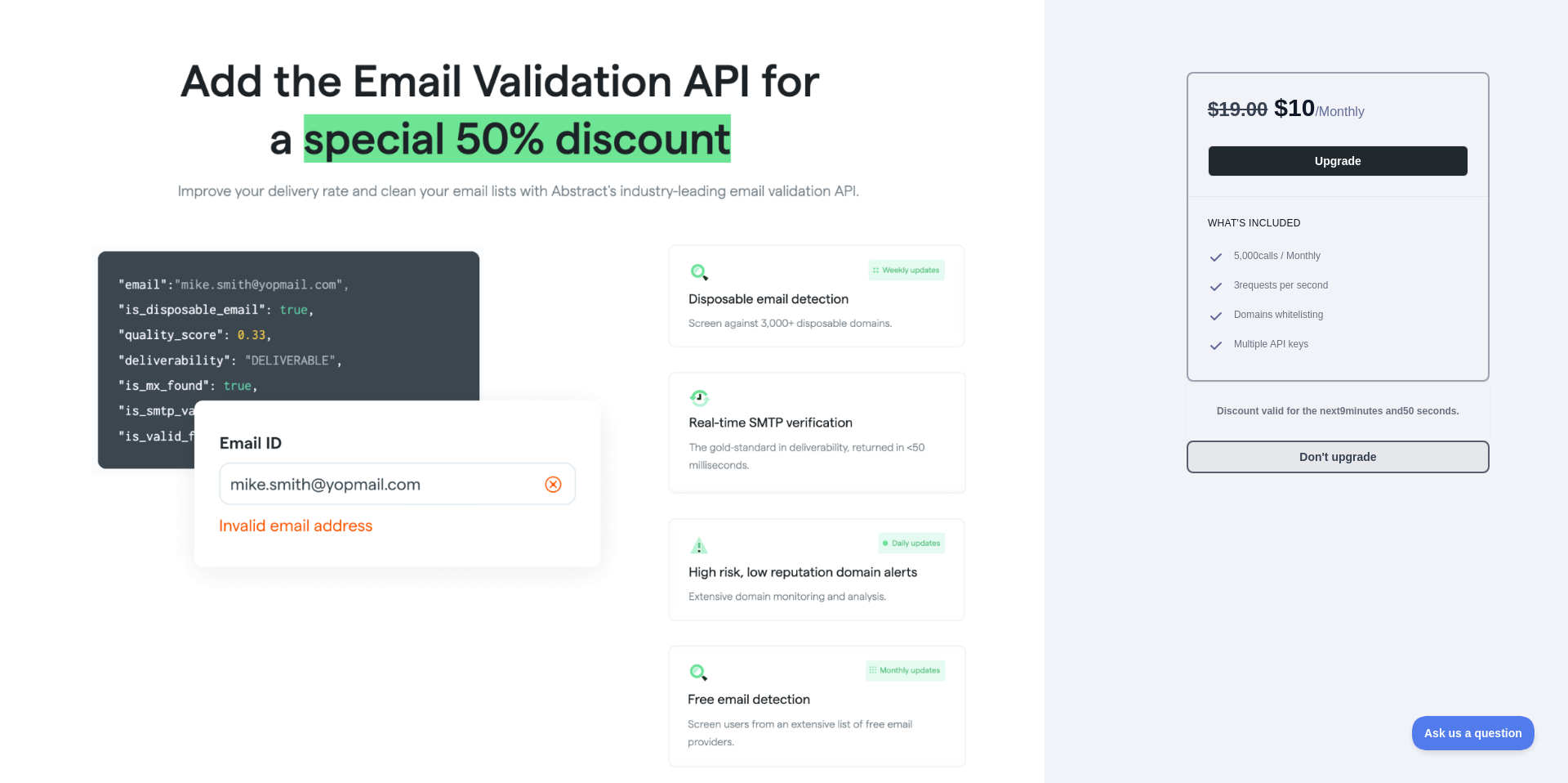
click at [1334, 460] on button "Don't upgrade" at bounding box center [1338, 457] width 303 height 33
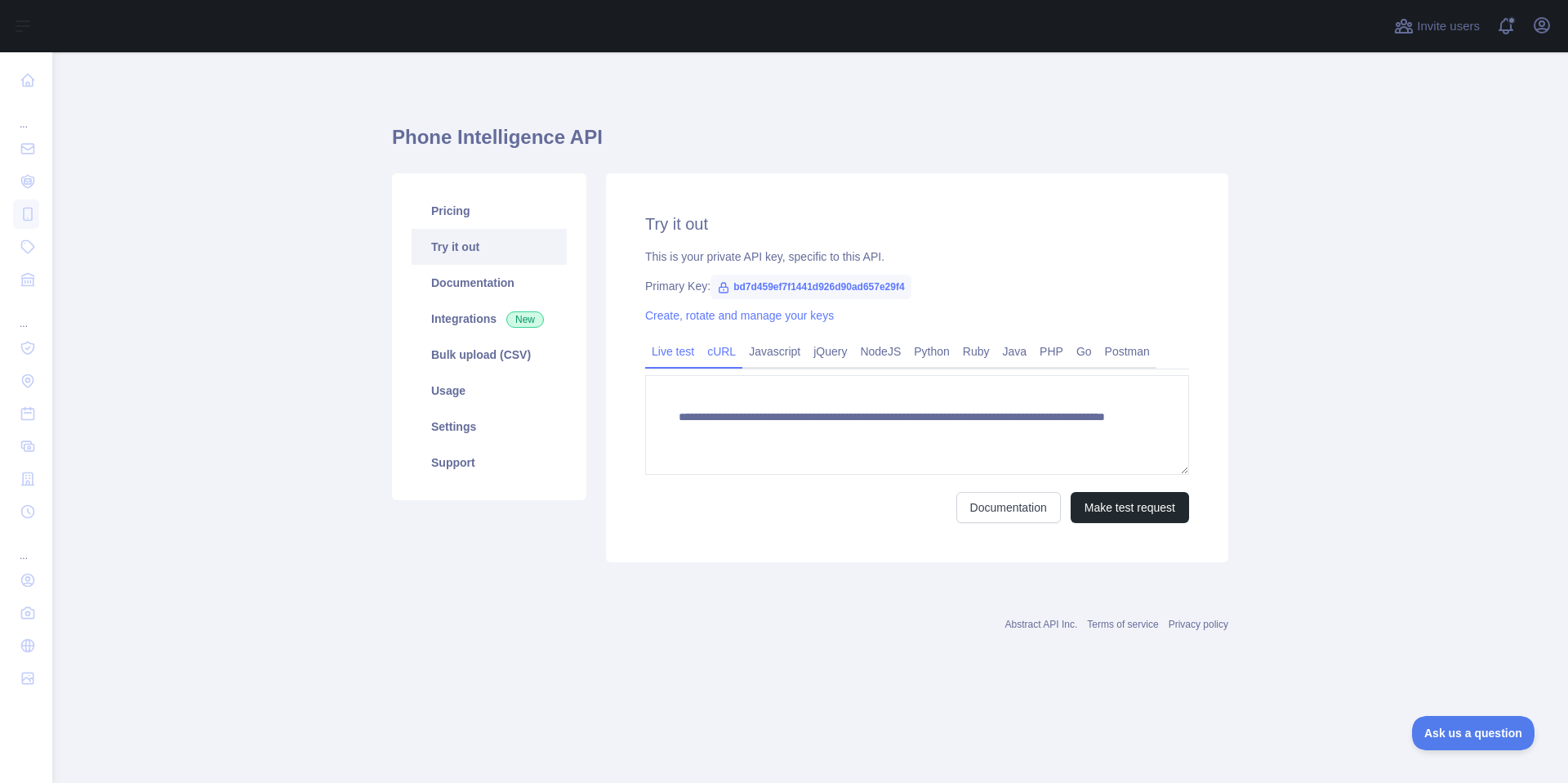
click at [719, 355] on link "cURL" at bounding box center [721, 351] width 41 height 26
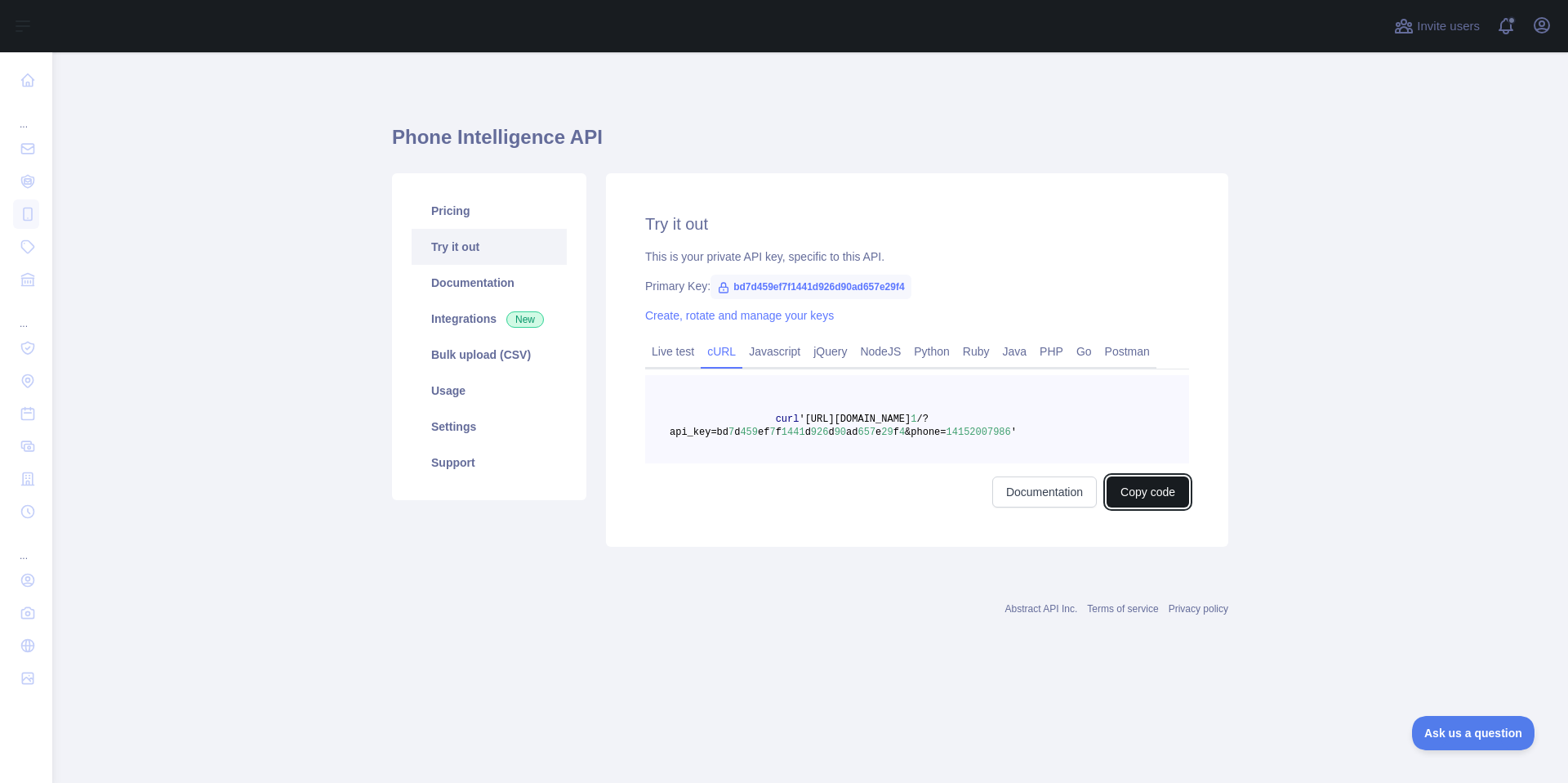
click at [1114, 492] on button "Copy code" at bounding box center [1148, 492] width 83 height 31
drag, startPoint x: 735, startPoint y: 287, endPoint x: 967, endPoint y: 271, distance: 232.6
click at [967, 271] on div "Try it out This is your private API key, specific to this API. Primary Key: bd7…" at bounding box center [917, 360] width 623 height 373
click at [744, 285] on span "bd7d459ef7f1441d926d90ad657e29f4" at bounding box center [811, 286] width 200 height 24
click at [453, 388] on link "Usage" at bounding box center [489, 390] width 155 height 36
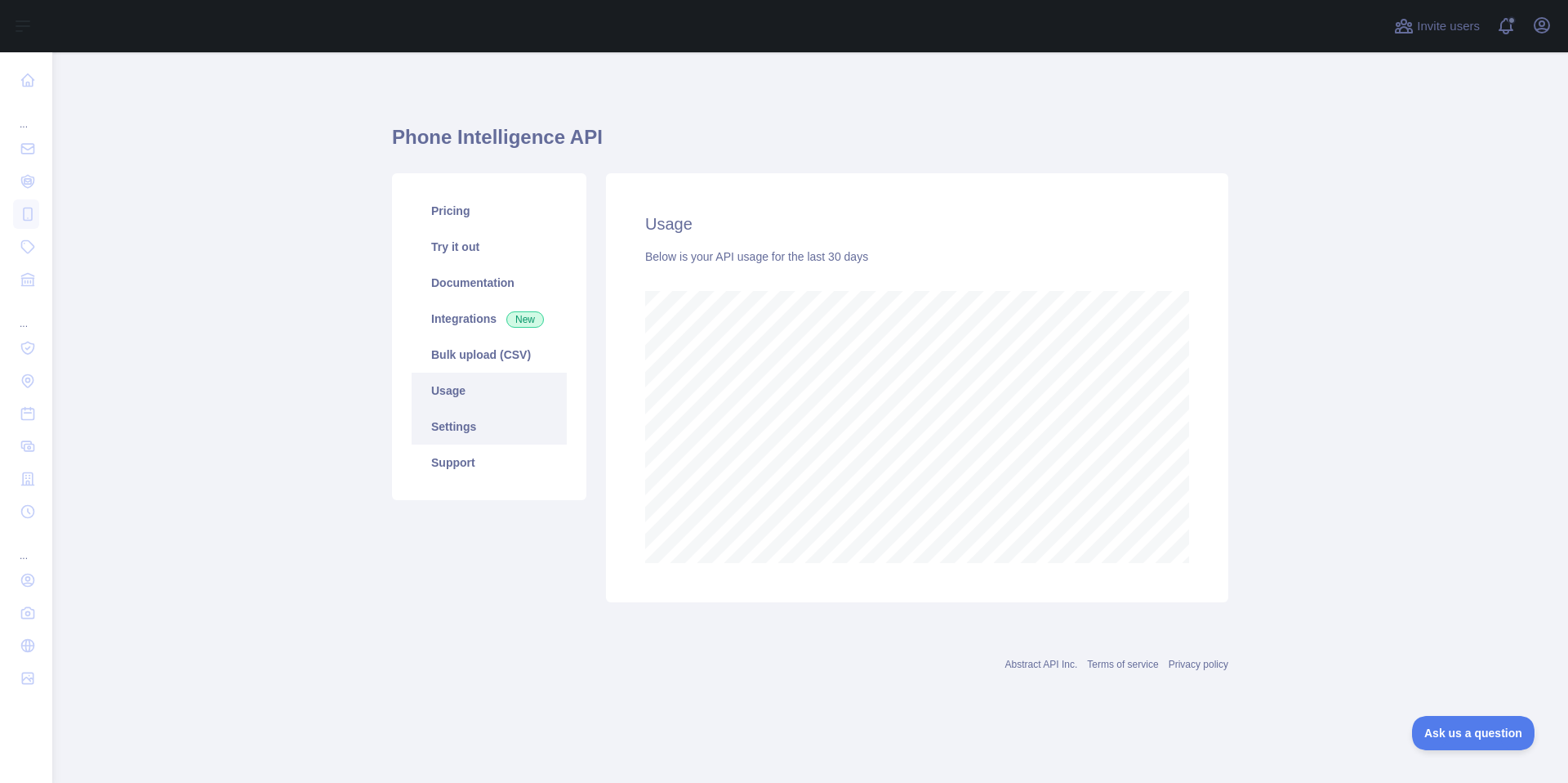
scroll to position [730, 1516]
click at [453, 426] on link "Settings" at bounding box center [489, 426] width 155 height 36
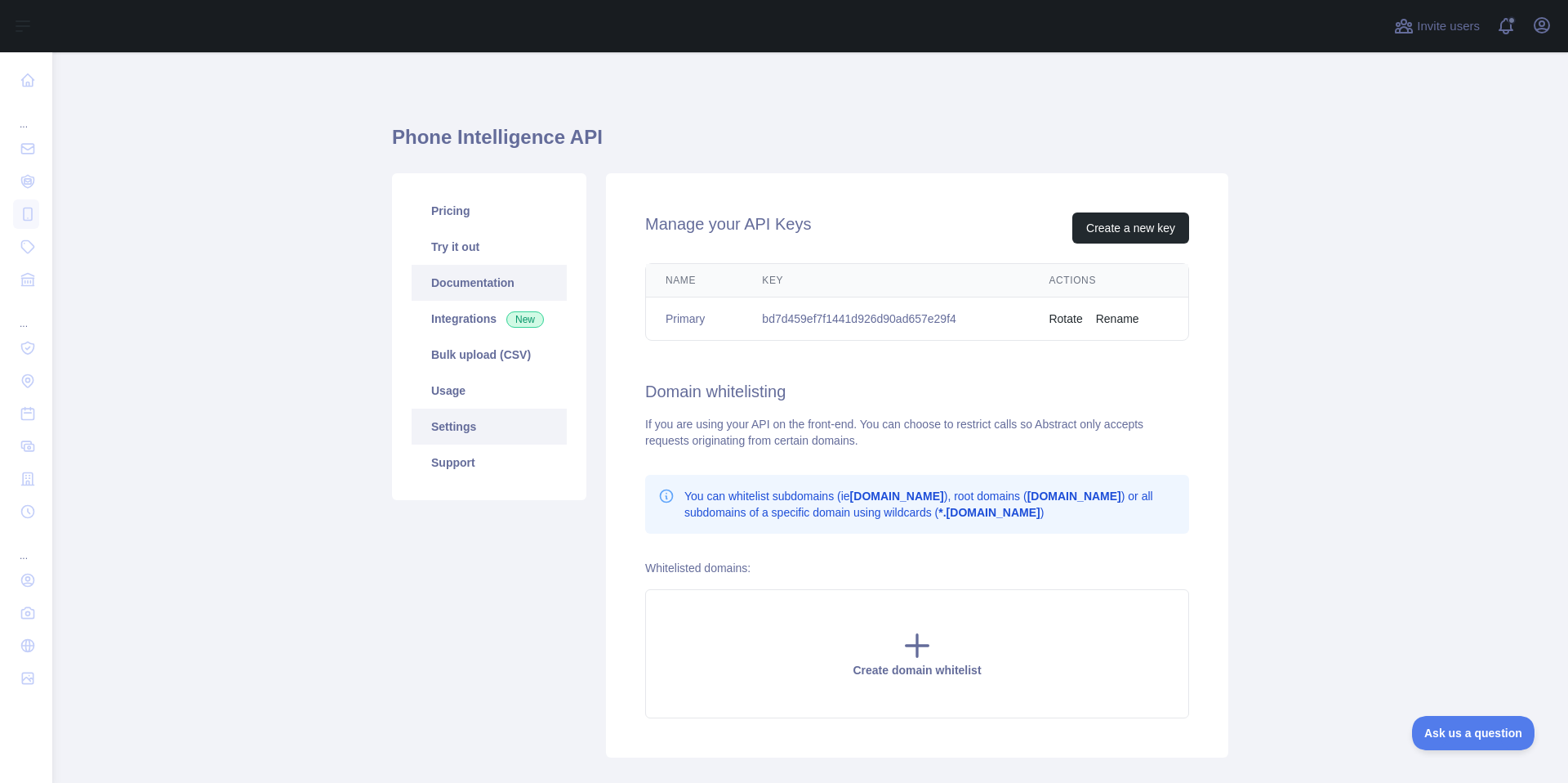
click at [463, 285] on link "Documentation" at bounding box center [489, 283] width 155 height 36
click at [468, 312] on link "Integrations New" at bounding box center [489, 318] width 155 height 36
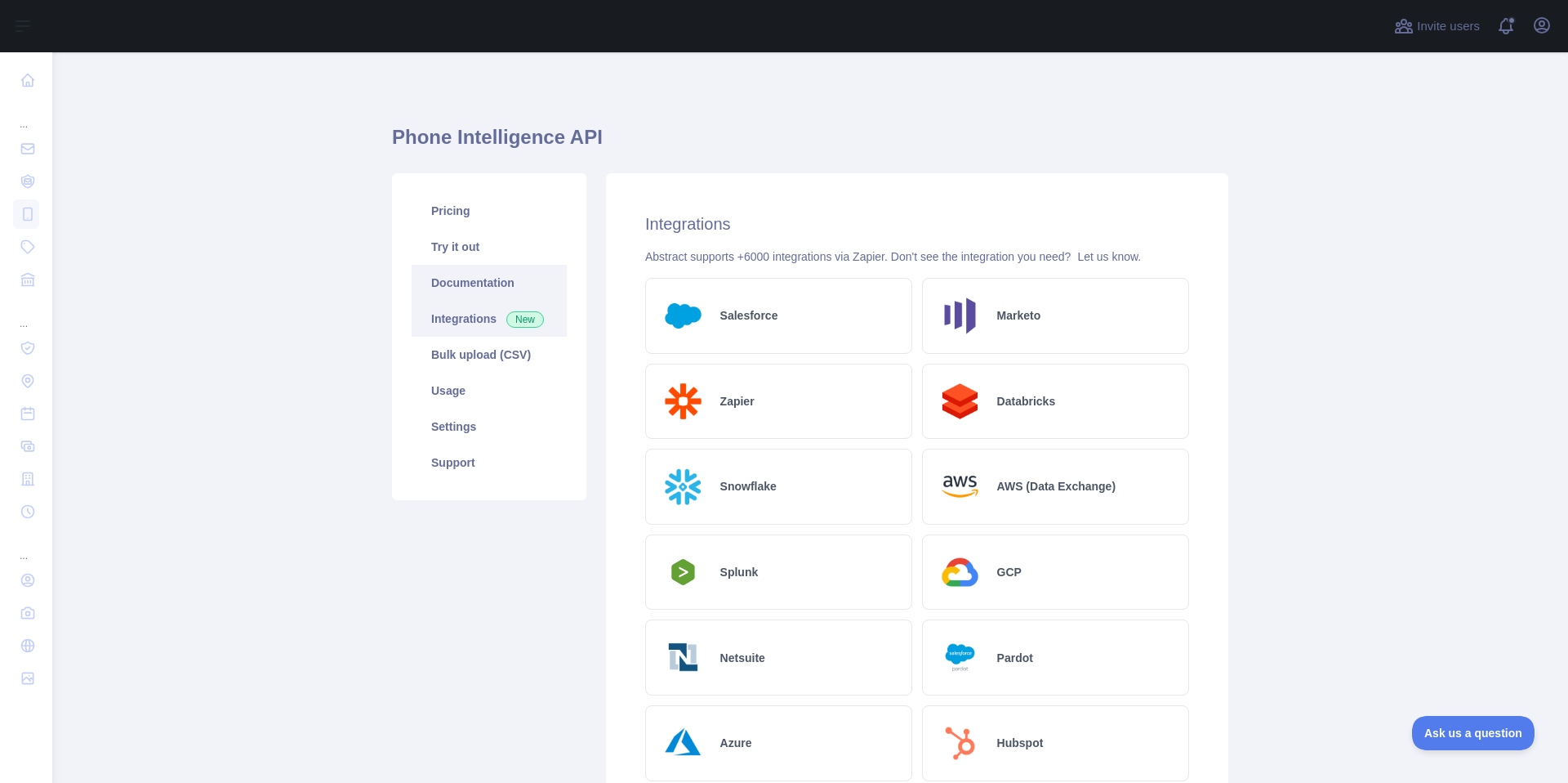
click at [465, 269] on link "Documentation" at bounding box center [489, 283] width 155 height 36
click at [478, 425] on link "Settings" at bounding box center [489, 426] width 155 height 36
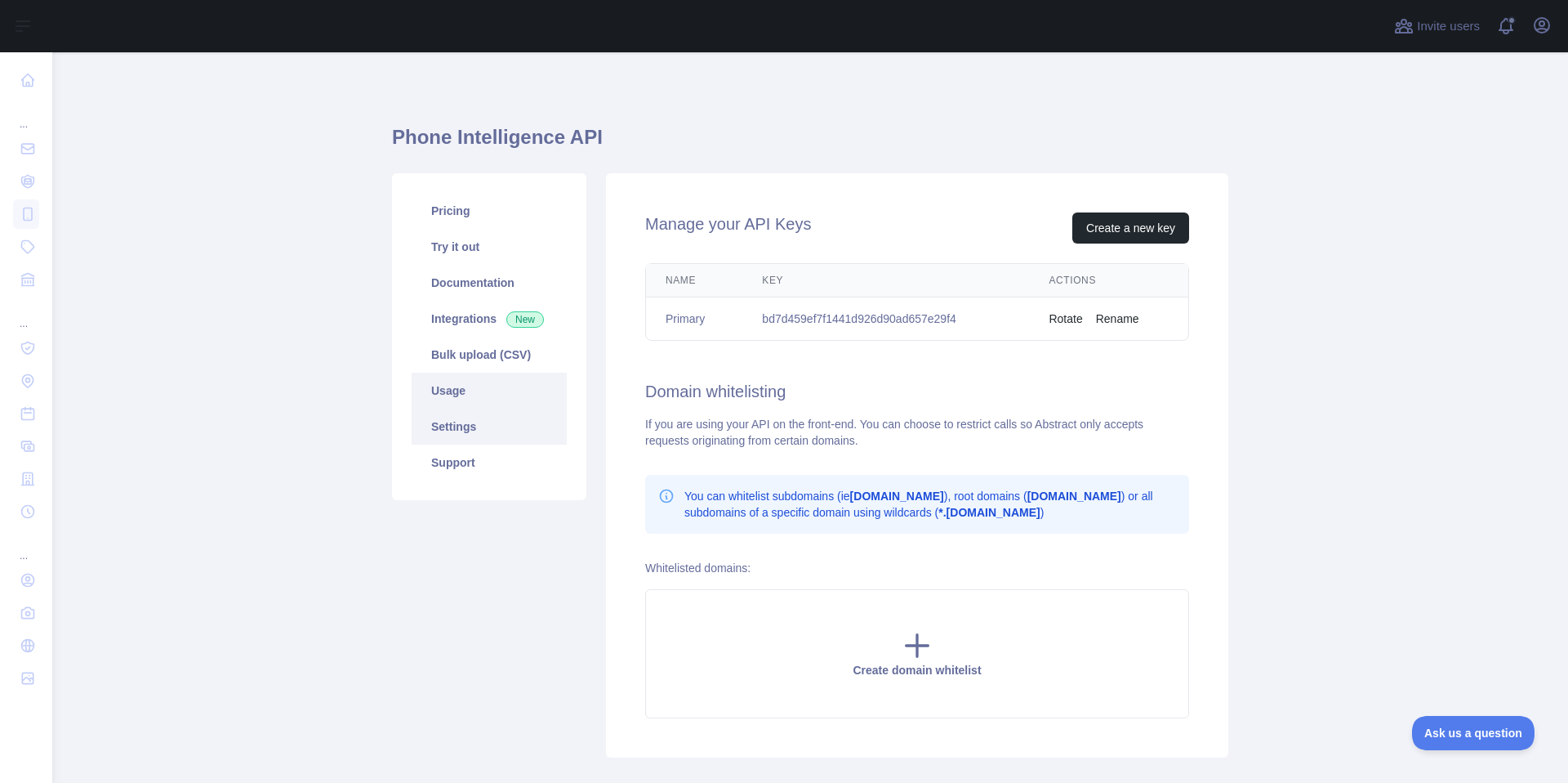
click at [474, 390] on link "Usage" at bounding box center [489, 390] width 155 height 36
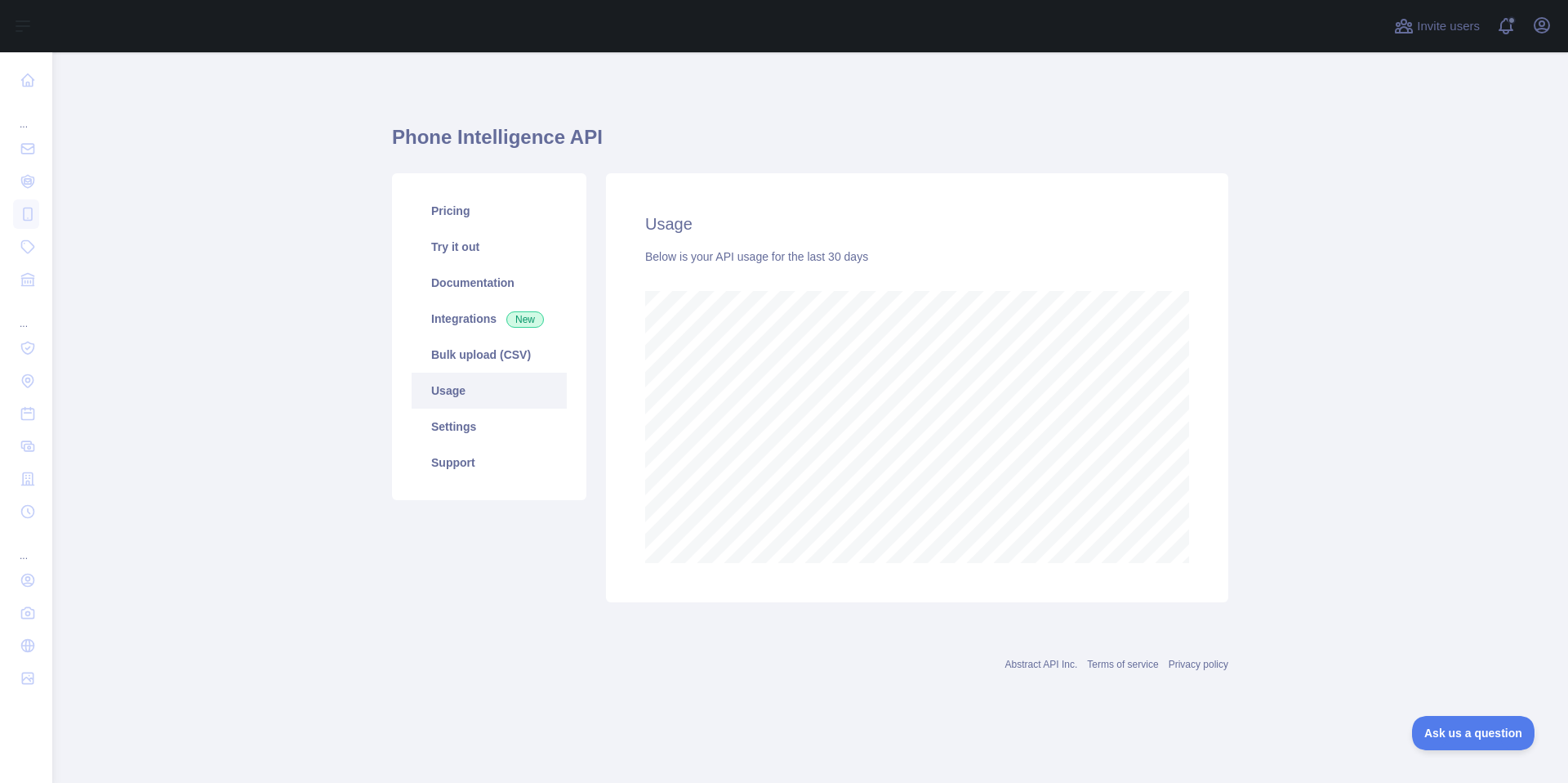
scroll to position [730, 1516]
click at [468, 366] on link "Bulk upload (CSV)" at bounding box center [489, 354] width 155 height 36
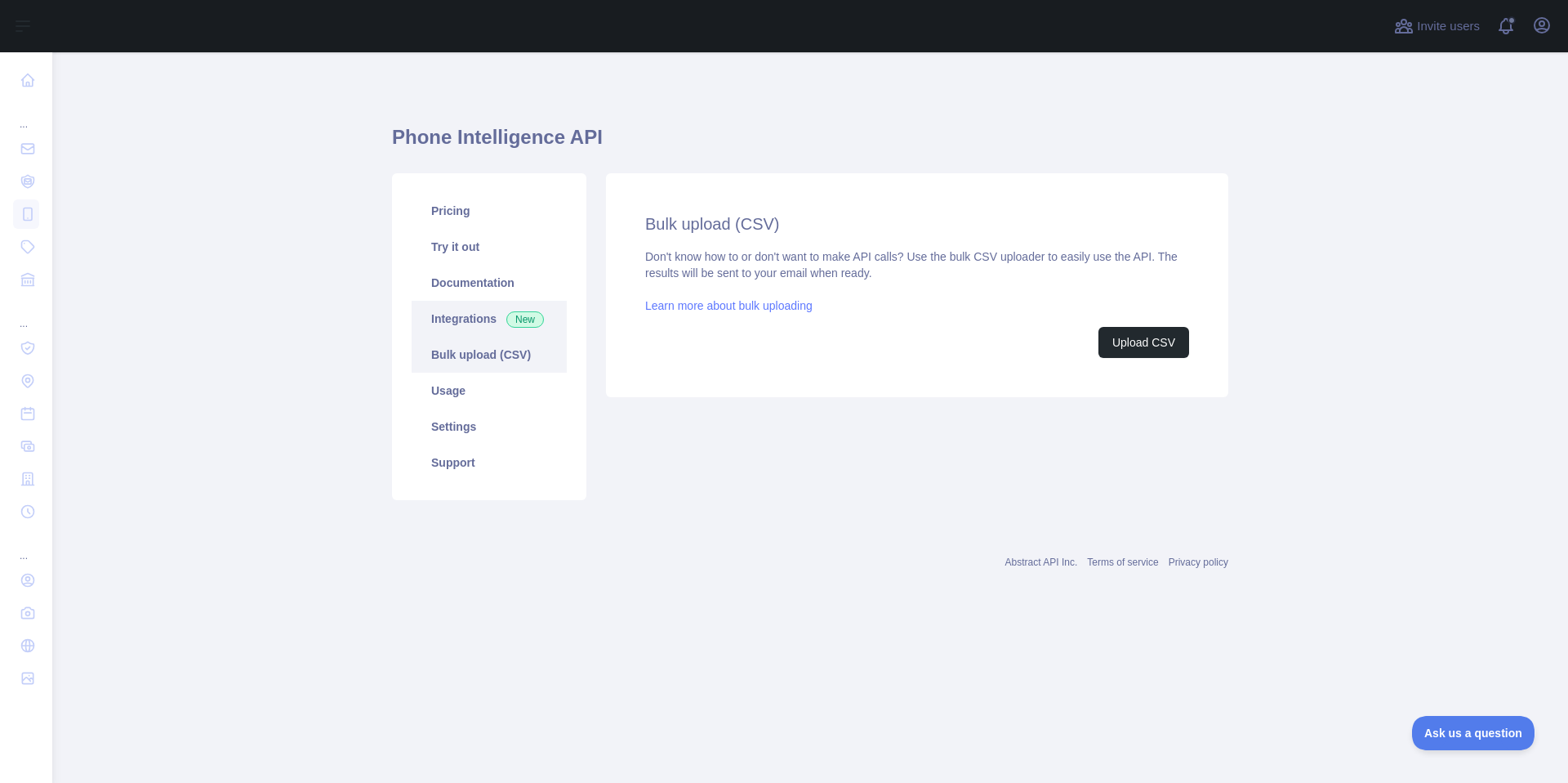
click at [475, 321] on link "Integrations New" at bounding box center [489, 318] width 155 height 36
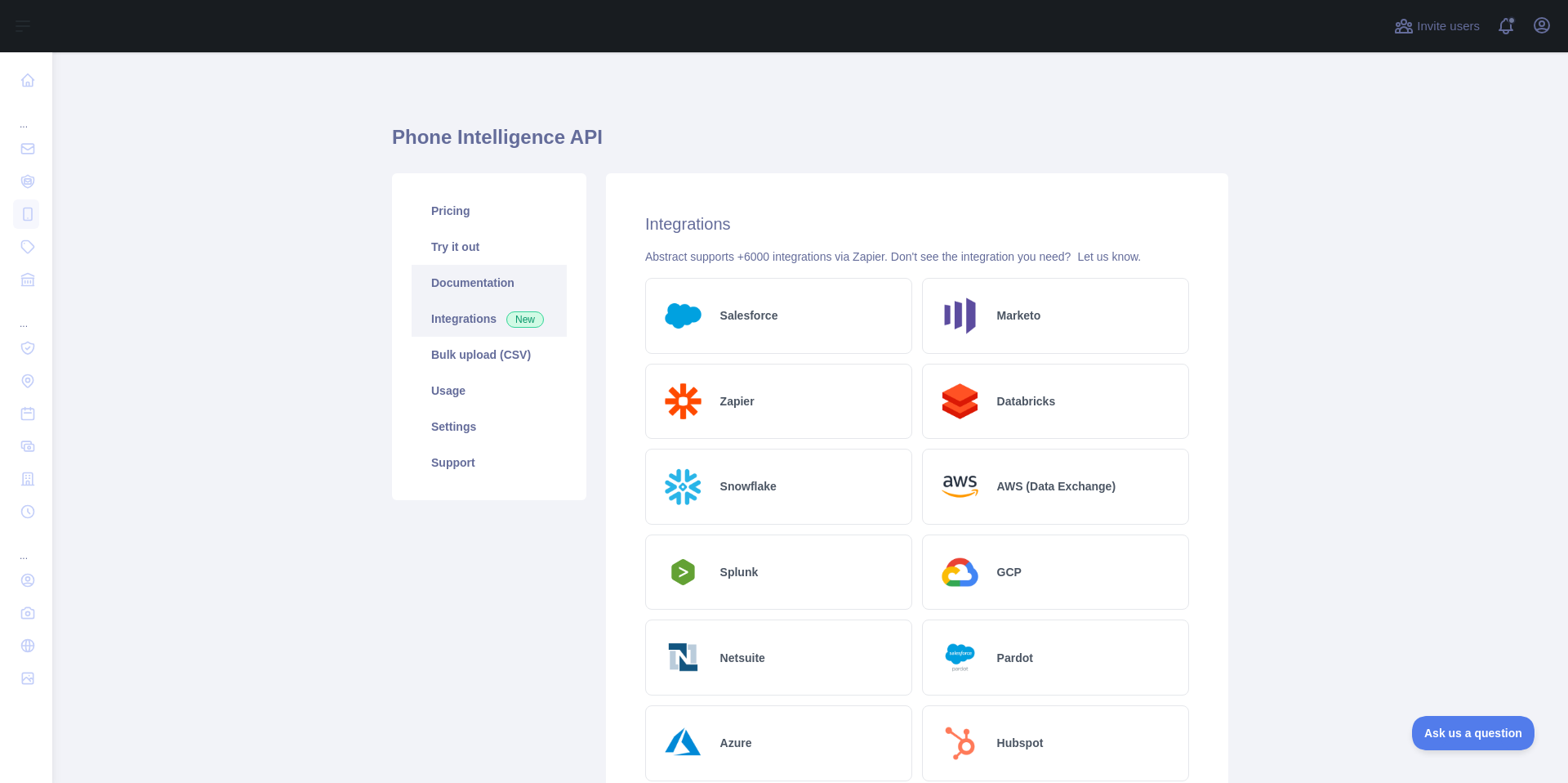
click at [479, 294] on link "Documentation" at bounding box center [489, 283] width 155 height 36
click at [462, 238] on link "Try it out" at bounding box center [489, 246] width 155 height 36
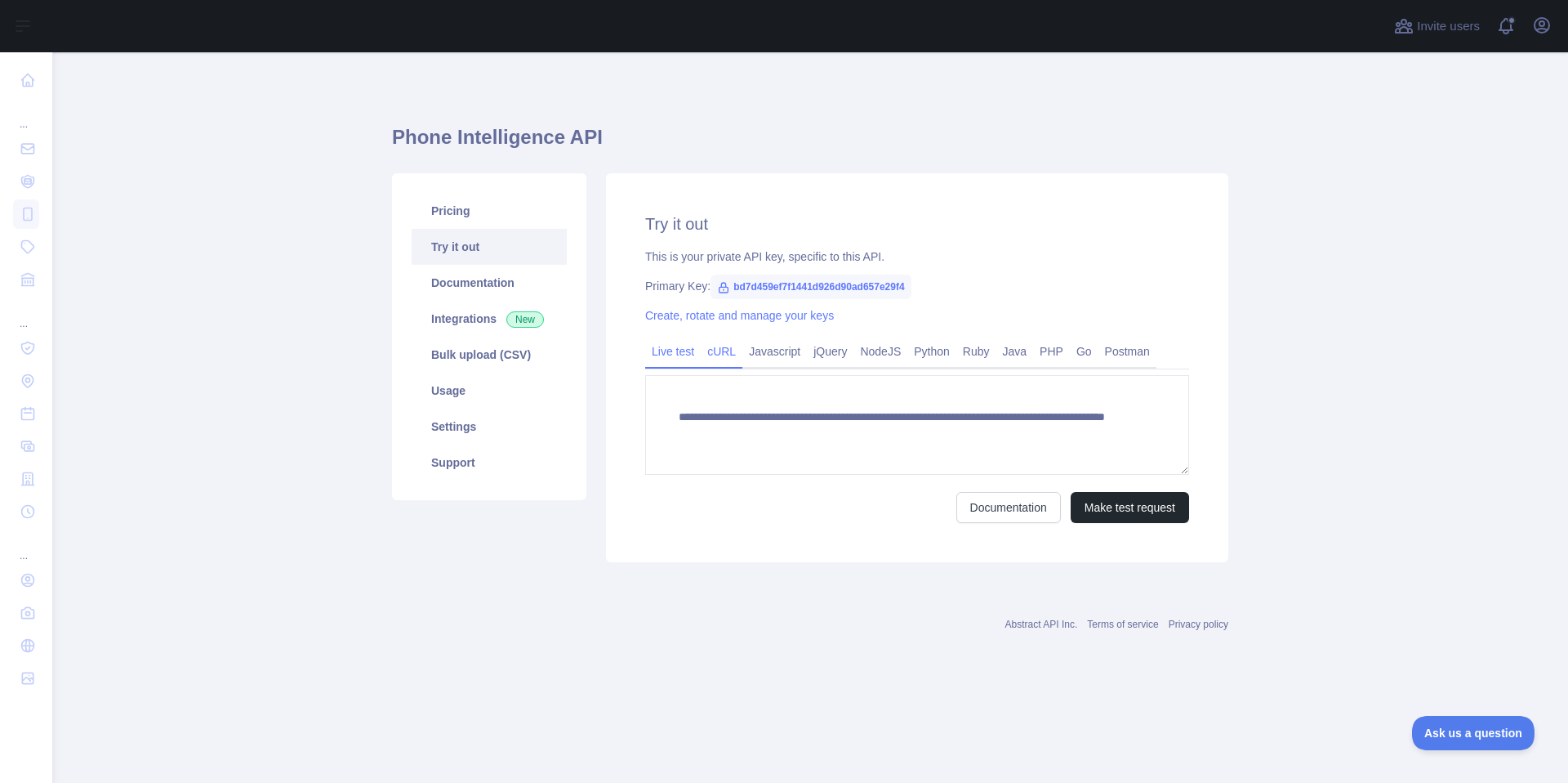
click at [730, 346] on link "cURL" at bounding box center [721, 351] width 41 height 26
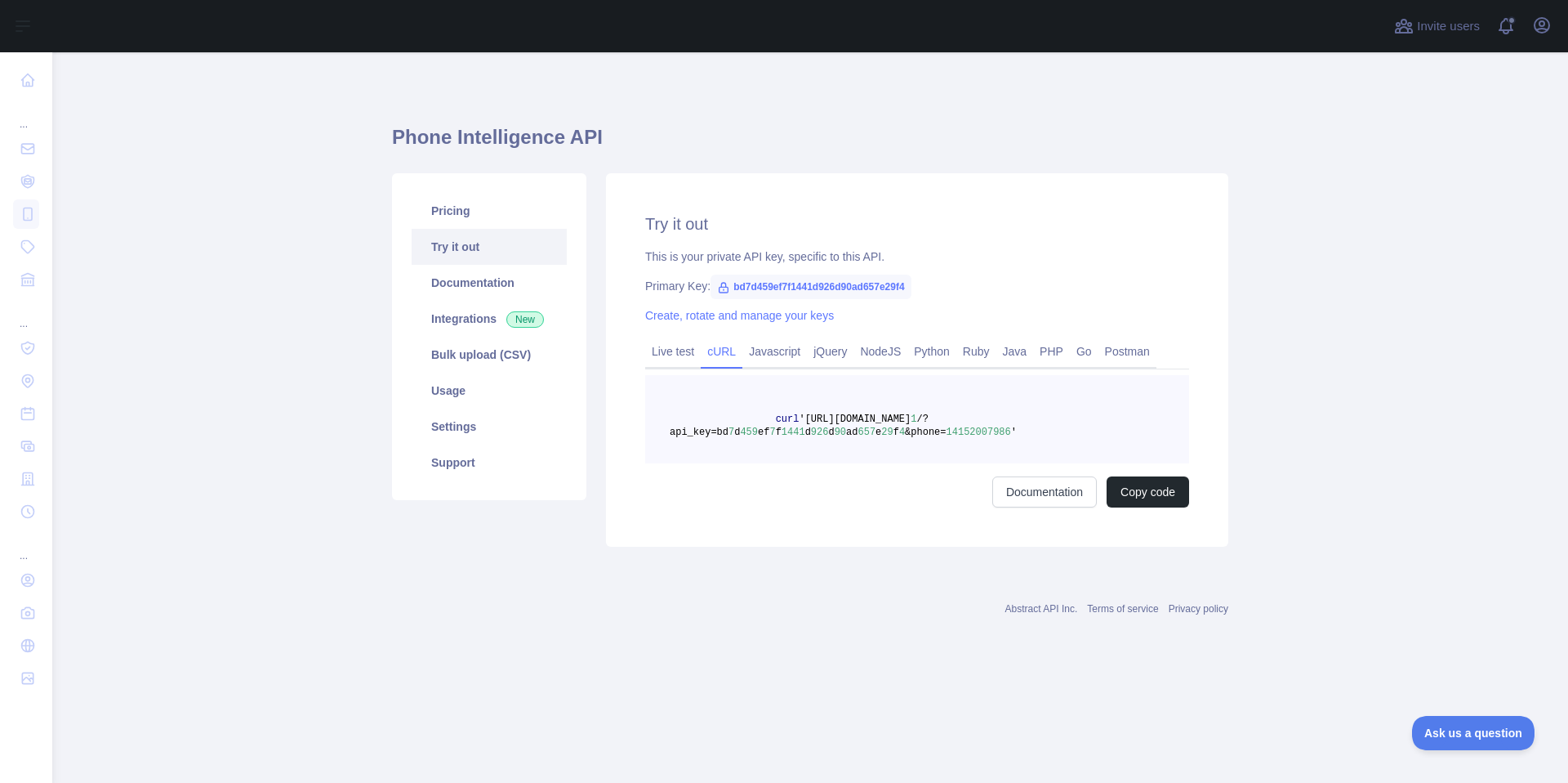
click at [870, 420] on span "'https://phoneintelligence.abstractapi.com/v" at bounding box center [855, 419] width 112 height 12
copy span "curl 'https://phoneintelligence.abstractapi.com/v 1 /?api_key=bd 7 d 459 ef 7 f…"
